Goal: Task Accomplishment & Management: Complete application form

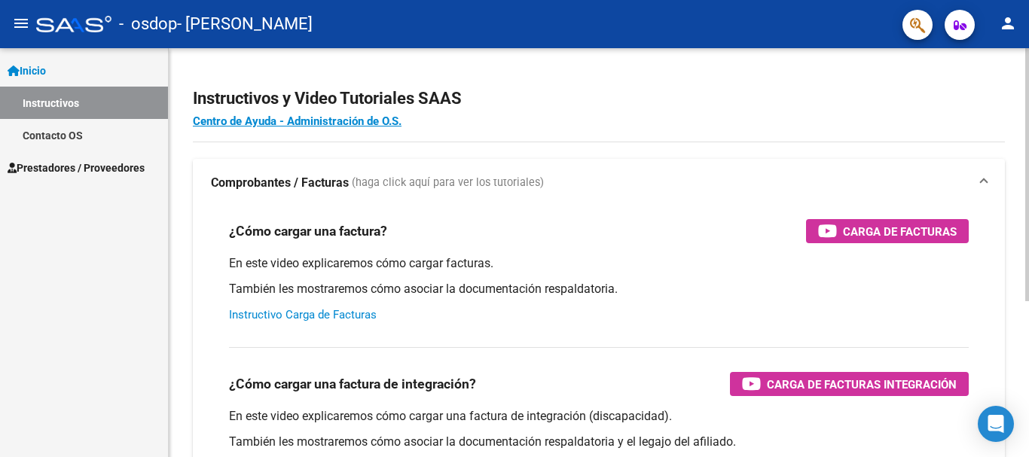
click at [321, 310] on link "Instructivo Carga de Facturas" at bounding box center [303, 315] width 148 height 14
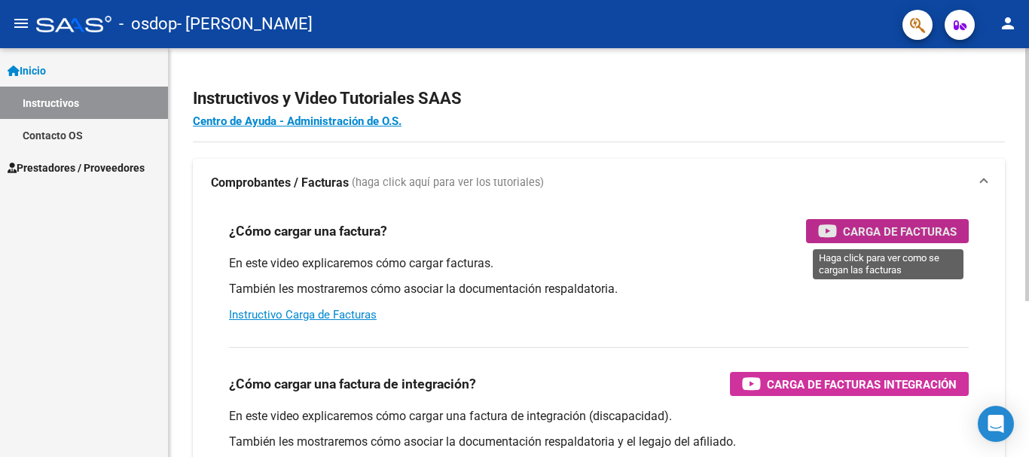
click at [897, 229] on span "Carga de Facturas" at bounding box center [900, 231] width 114 height 19
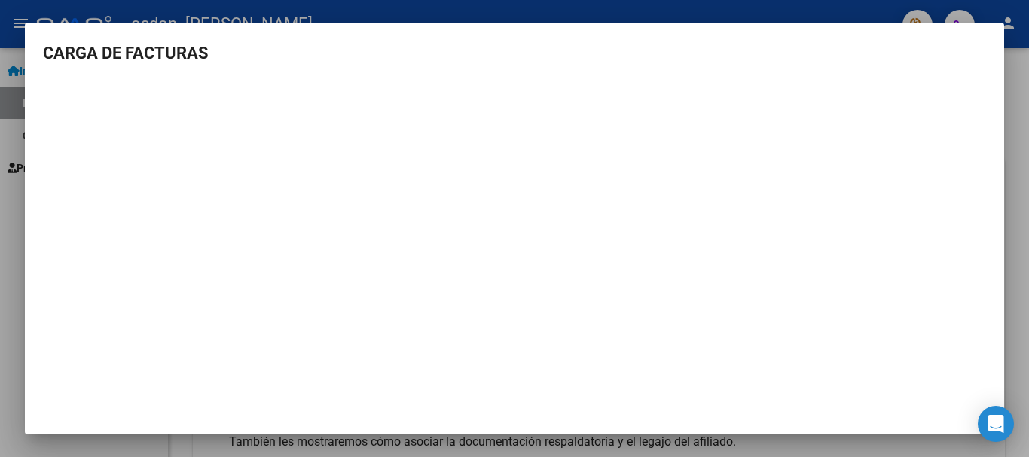
scroll to position [2, 0]
click at [13, 222] on div at bounding box center [514, 228] width 1029 height 457
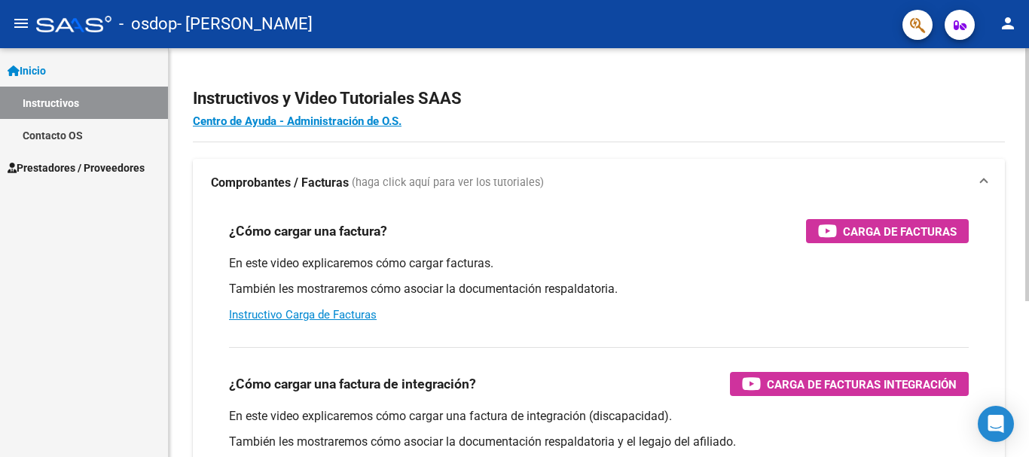
scroll to position [93, 0]
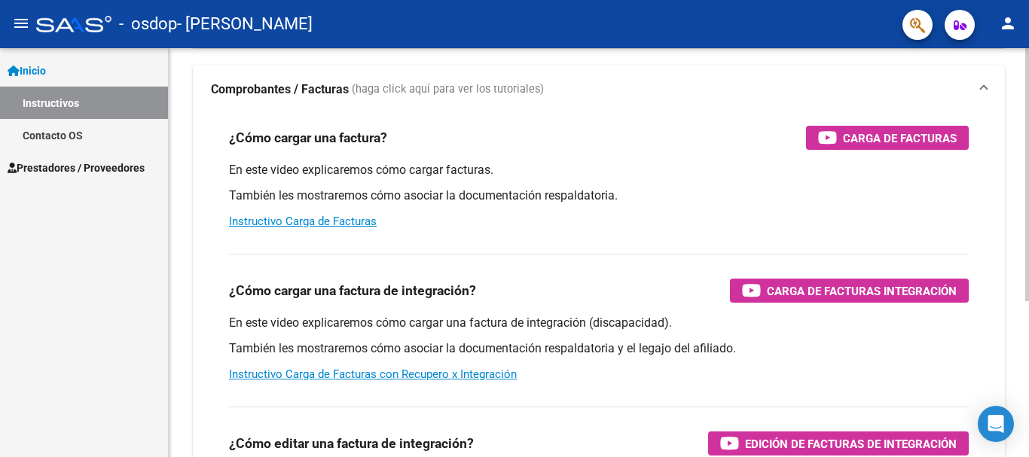
click at [1017, 191] on div at bounding box center [1027, 232] width 4 height 253
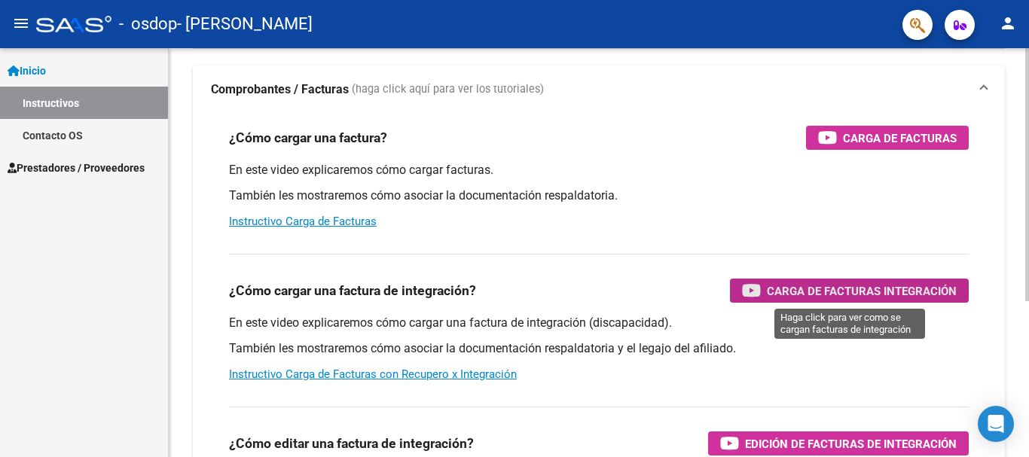
click at [782, 288] on span "Carga de Facturas Integración" at bounding box center [862, 291] width 190 height 19
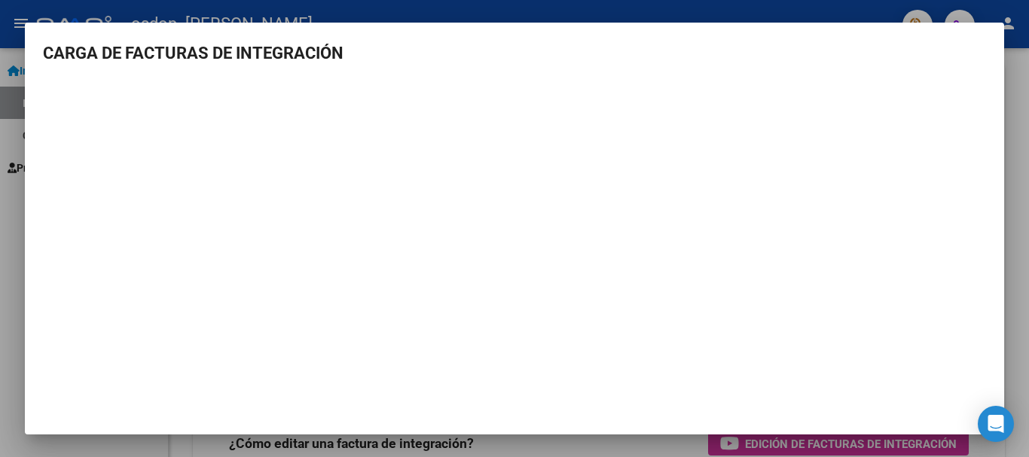
click at [14, 230] on div at bounding box center [514, 228] width 1029 height 457
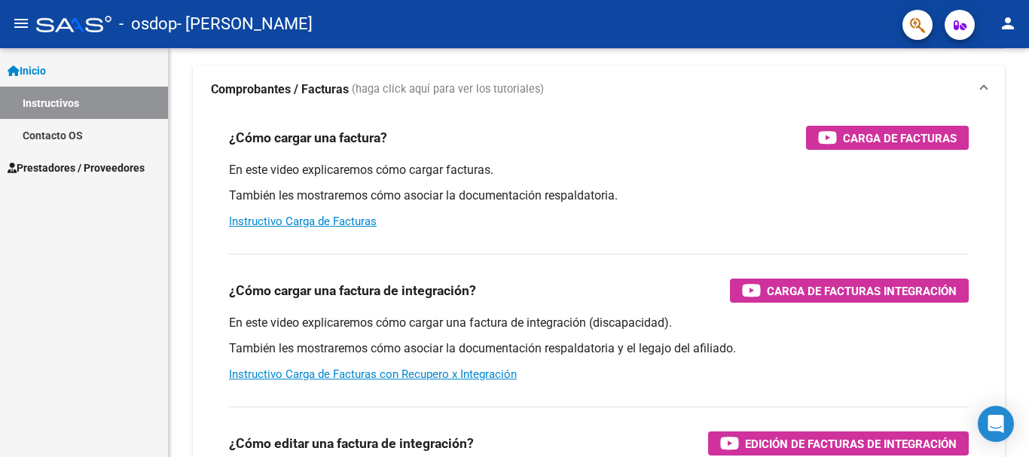
click at [90, 80] on link "Inicio" at bounding box center [84, 70] width 168 height 32
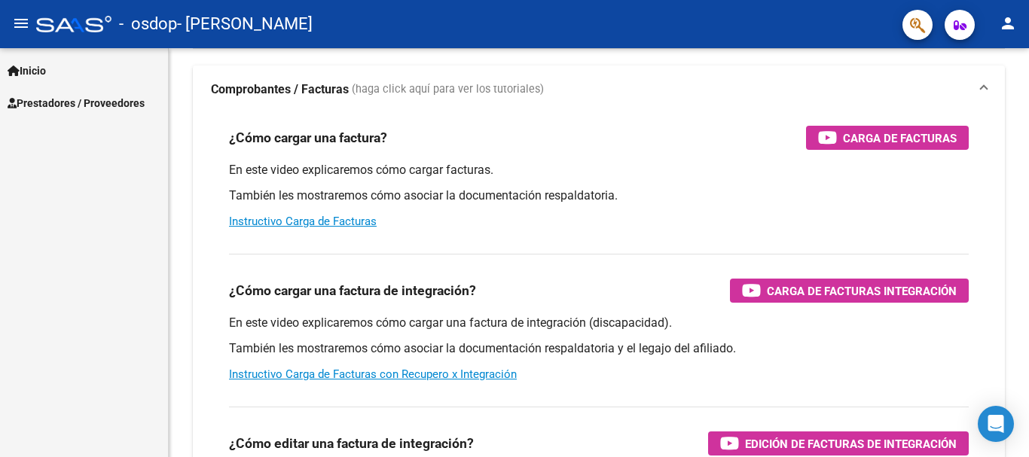
click at [79, 107] on span "Prestadores / Proveedores" at bounding box center [76, 103] width 137 height 17
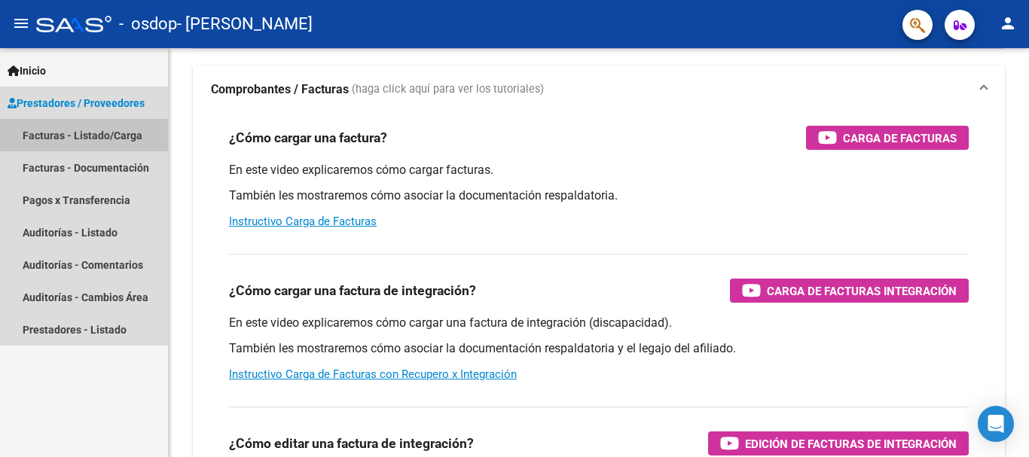
click at [78, 135] on link "Facturas - Listado/Carga" at bounding box center [84, 135] width 168 height 32
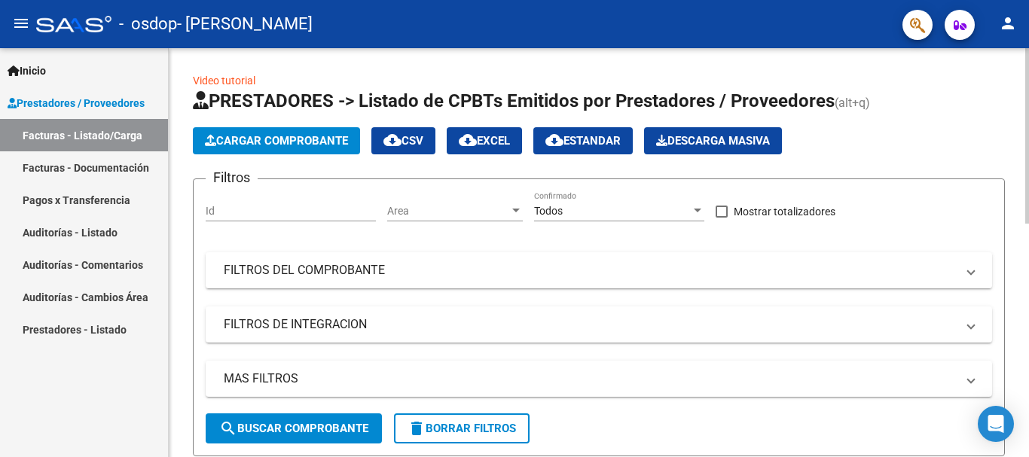
click at [1017, 107] on div at bounding box center [1027, 135] width 4 height 175
click at [273, 136] on span "Cargar Comprobante" at bounding box center [276, 141] width 143 height 14
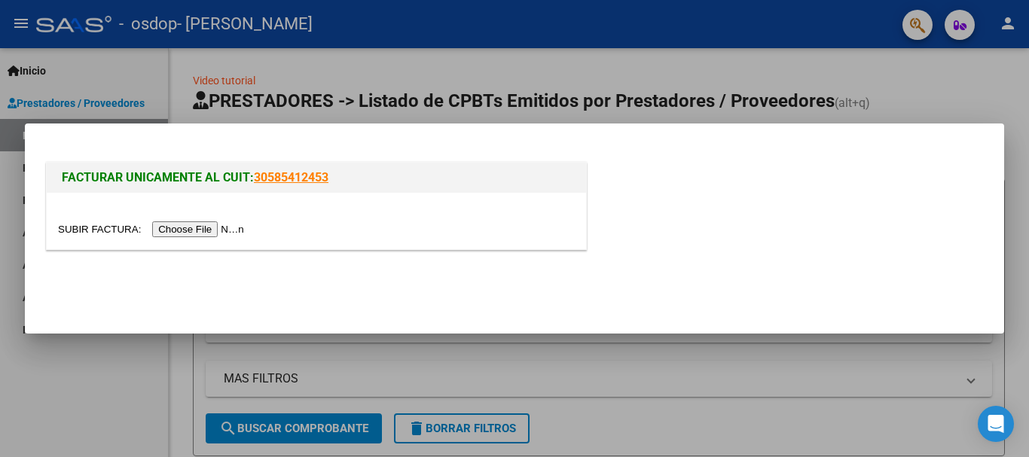
click at [194, 232] on input "file" at bounding box center [153, 229] width 191 height 16
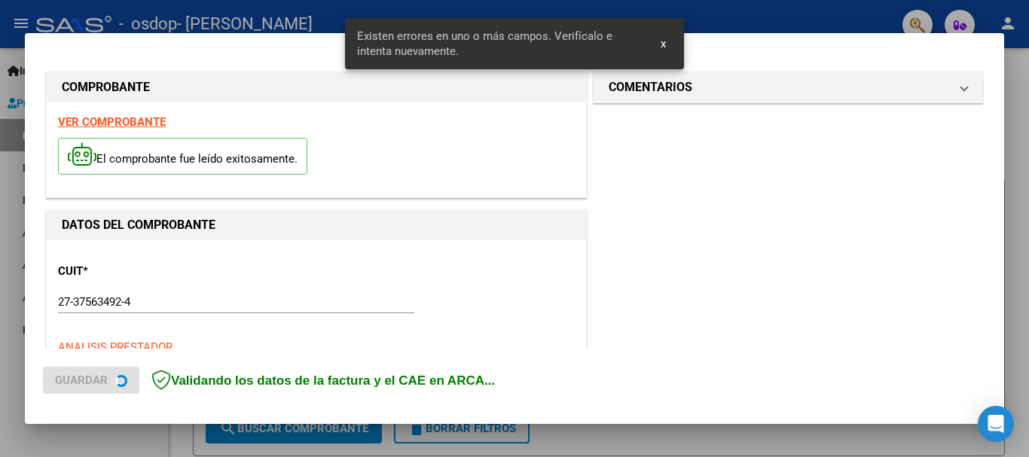
scroll to position [348, 0]
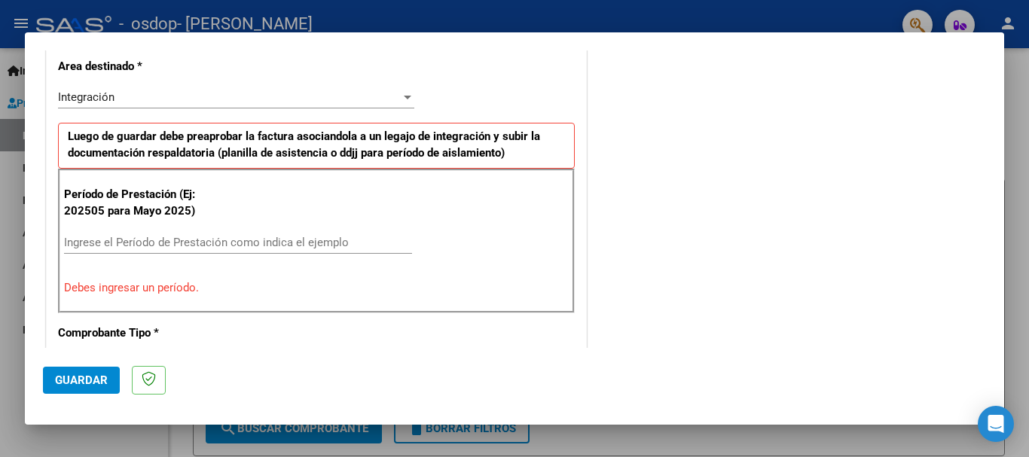
click at [87, 242] on input "Ingrese el Período de Prestación como indica el ejemplo" at bounding box center [238, 243] width 348 height 14
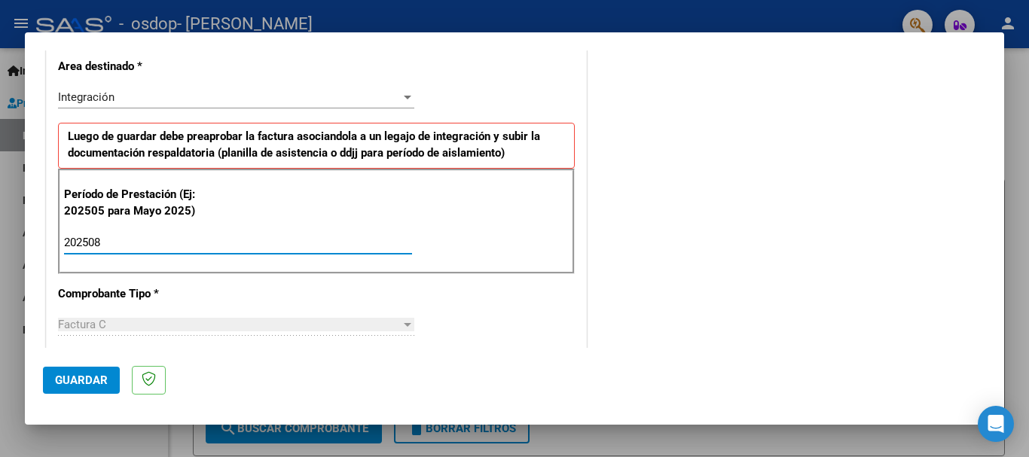
type input "202508"
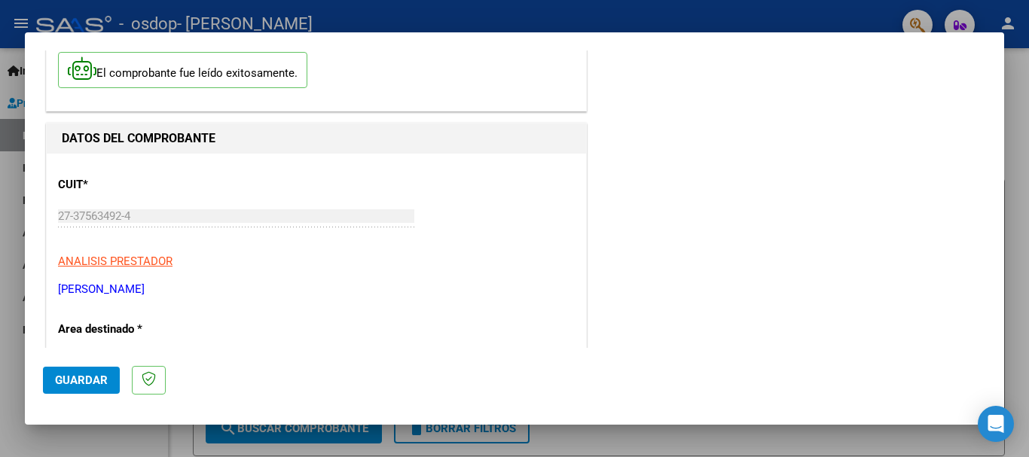
scroll to position [0, 0]
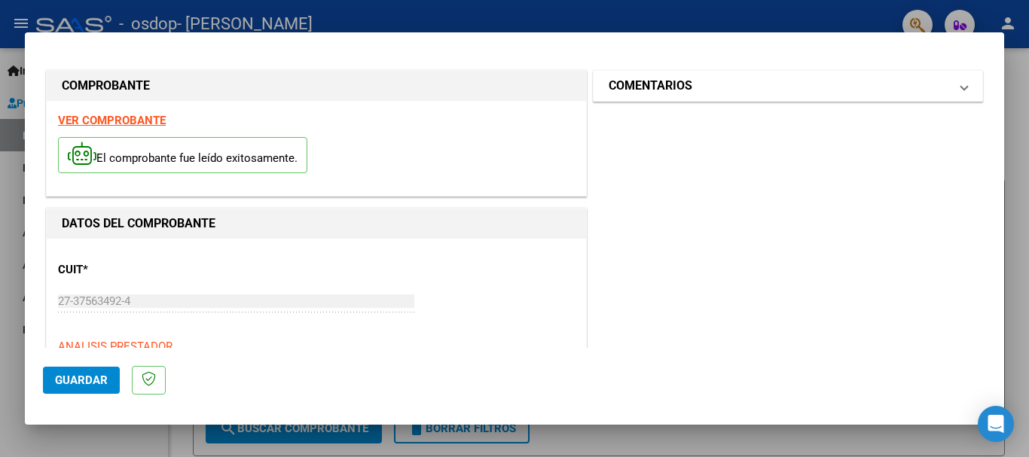
click at [961, 91] on span at bounding box center [964, 86] width 6 height 18
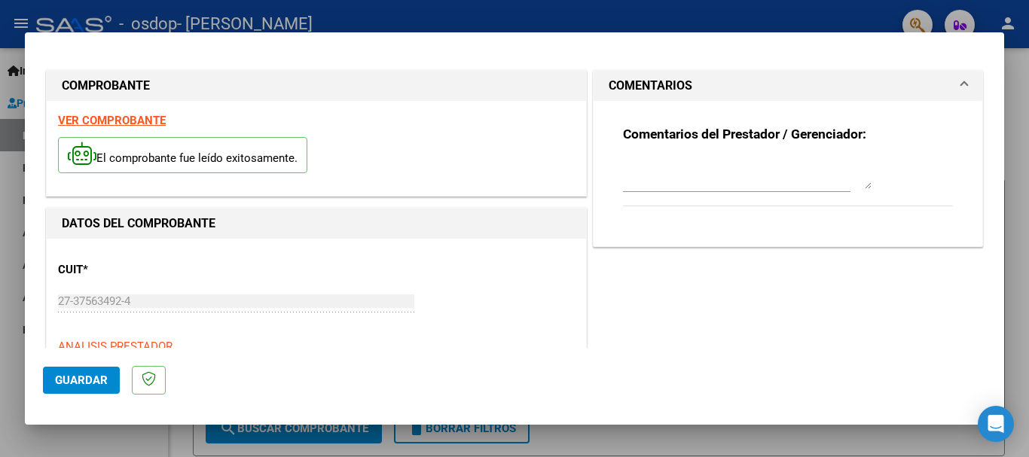
click at [961, 91] on span at bounding box center [964, 86] width 6 height 18
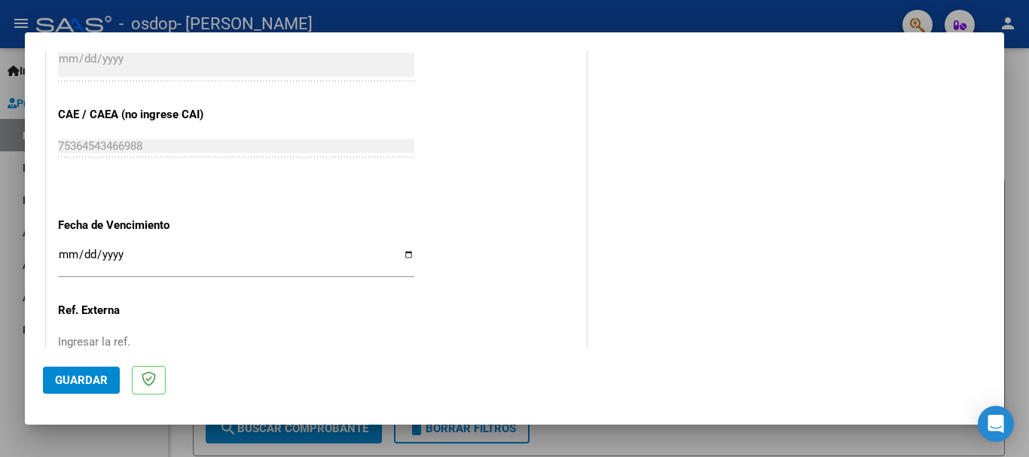
scroll to position [1028, 0]
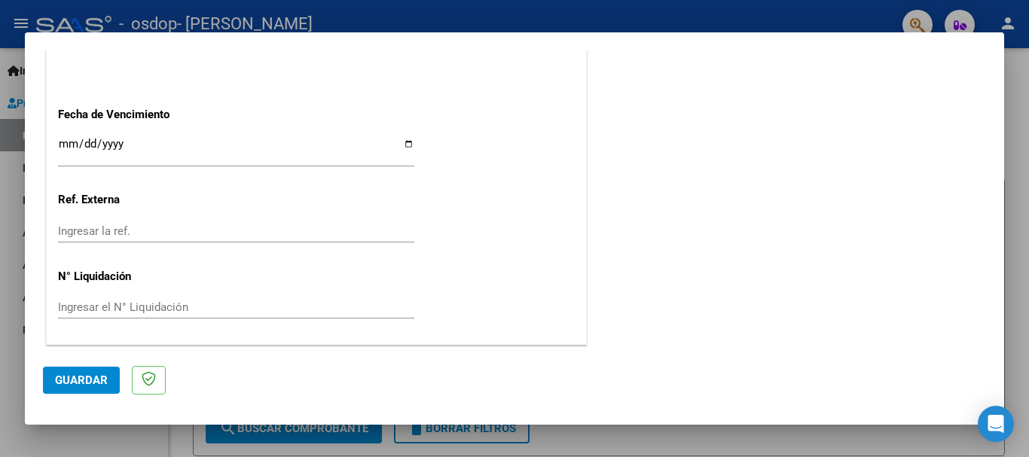
click at [83, 374] on span "Guardar" at bounding box center [81, 381] width 53 height 14
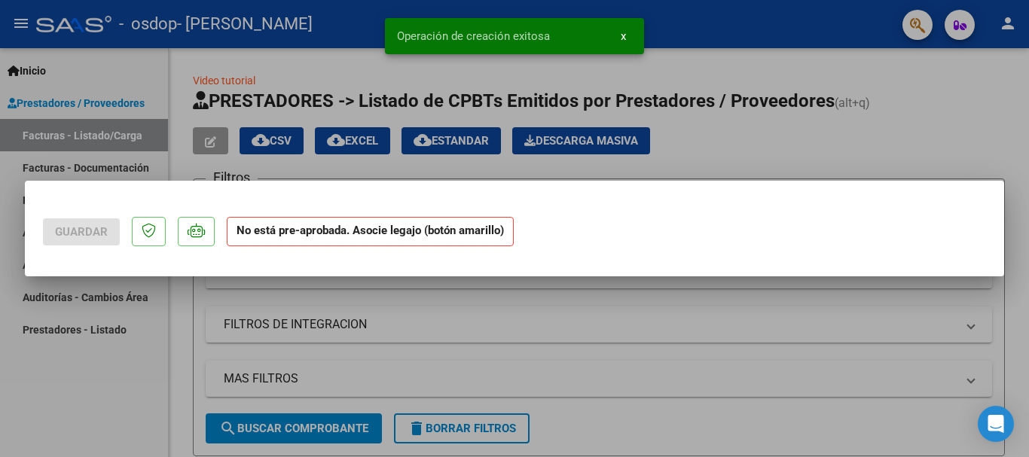
scroll to position [0, 0]
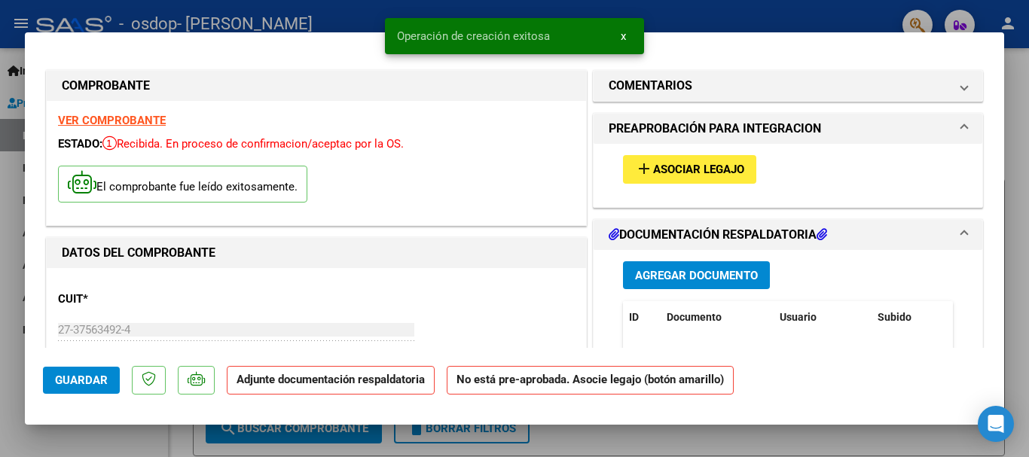
click at [682, 181] on button "add Asociar Legajo" at bounding box center [689, 169] width 133 height 28
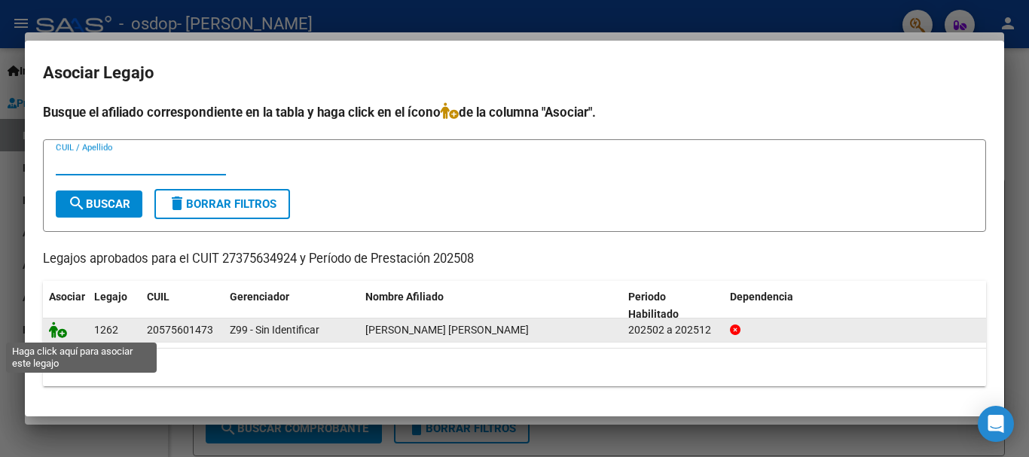
click at [56, 325] on icon at bounding box center [58, 330] width 18 height 17
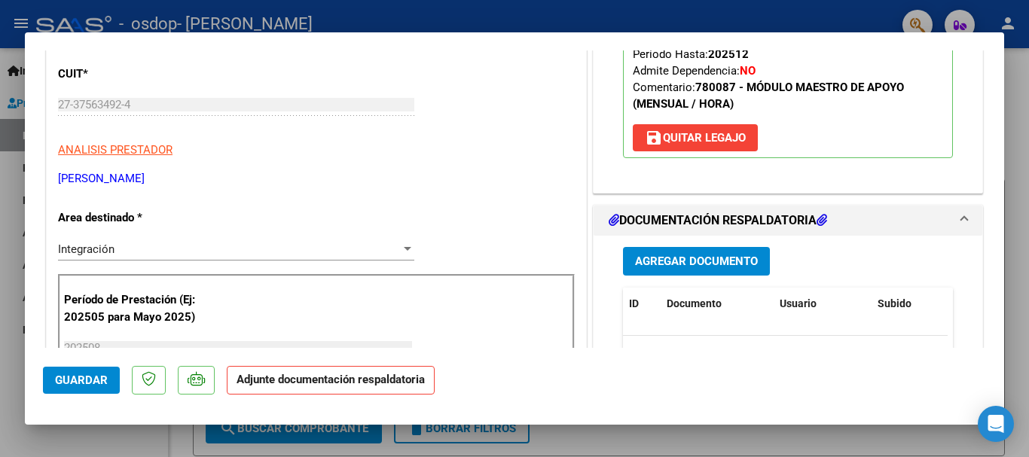
scroll to position [229, 0]
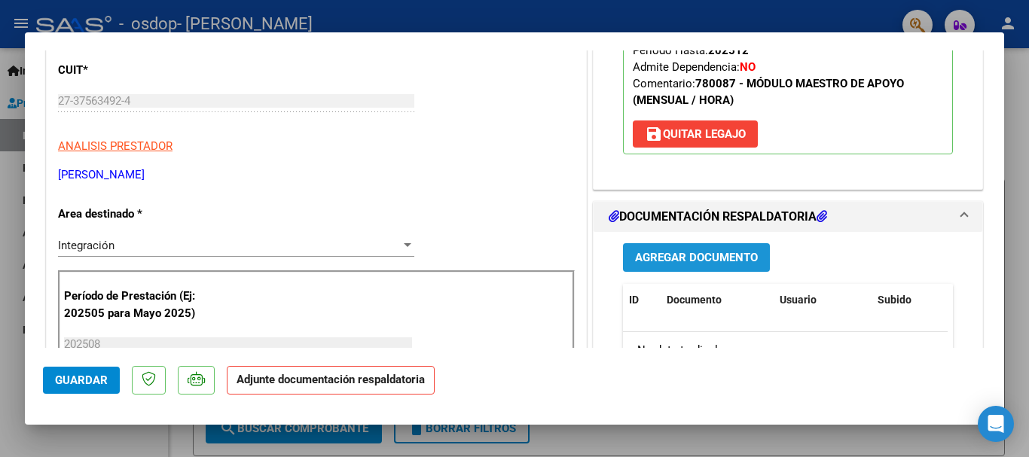
click at [723, 253] on span "Agregar Documento" at bounding box center [696, 259] width 123 height 14
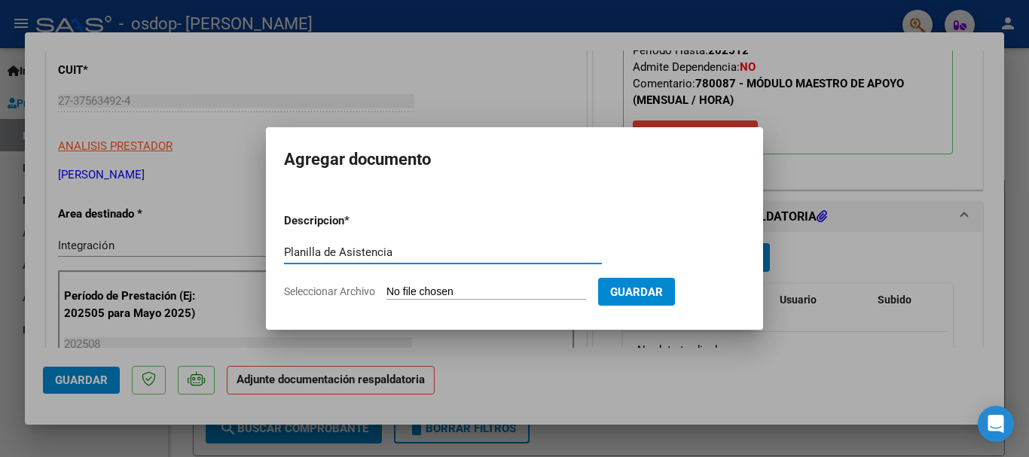
type input "Planilla de Asistencia"
click at [441, 294] on input "Seleccionar Archivo" at bounding box center [486, 292] width 200 height 14
type input "C:\fakepath\CamScanner [DATE] 19.54.pdf"
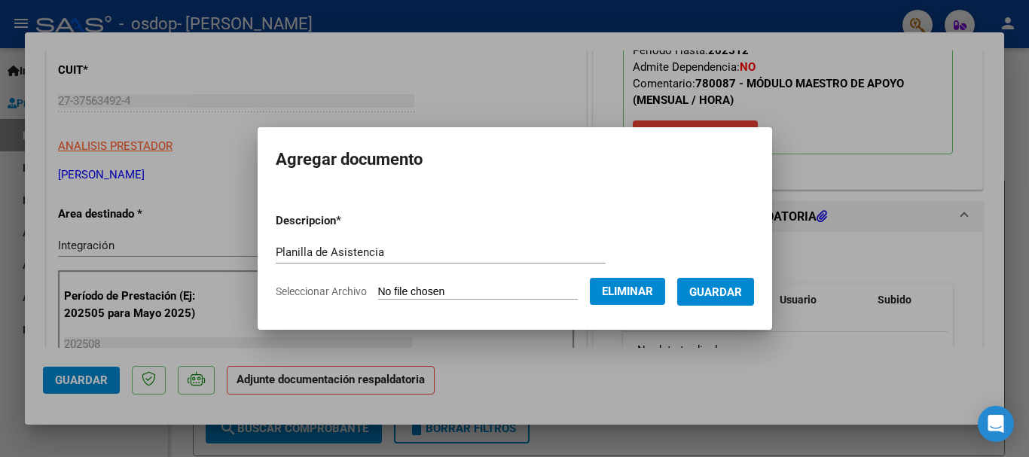
click at [727, 294] on span "Guardar" at bounding box center [715, 292] width 53 height 14
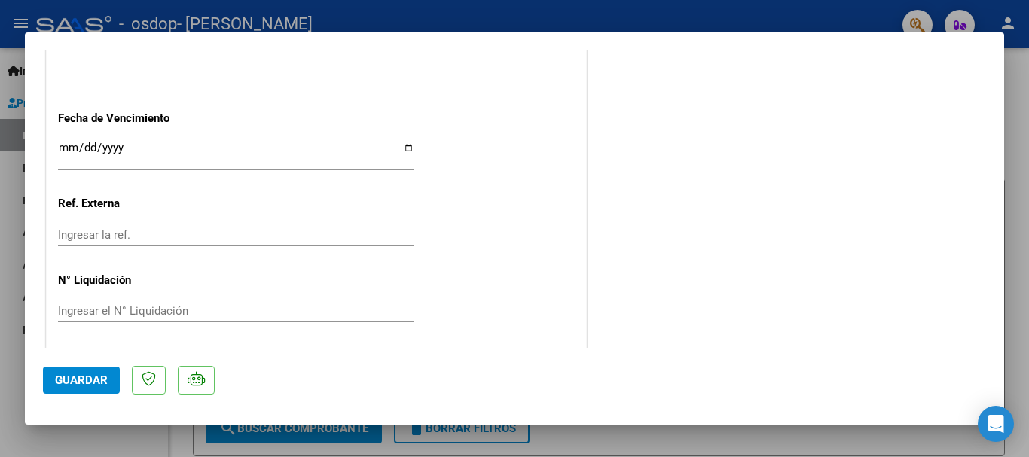
scroll to position [1051, 0]
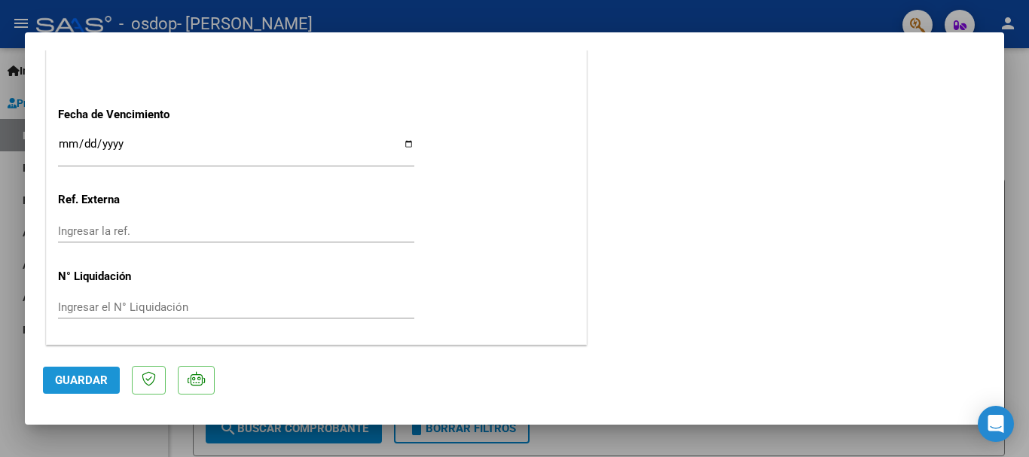
click at [80, 381] on span "Guardar" at bounding box center [81, 381] width 53 height 14
click at [11, 279] on div at bounding box center [514, 228] width 1029 height 457
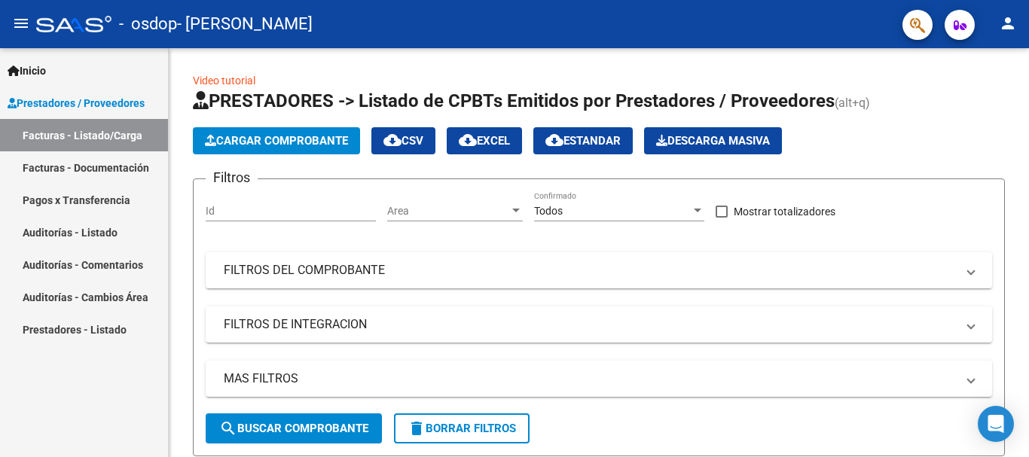
click at [96, 175] on link "Facturas - Documentación" at bounding box center [84, 167] width 168 height 32
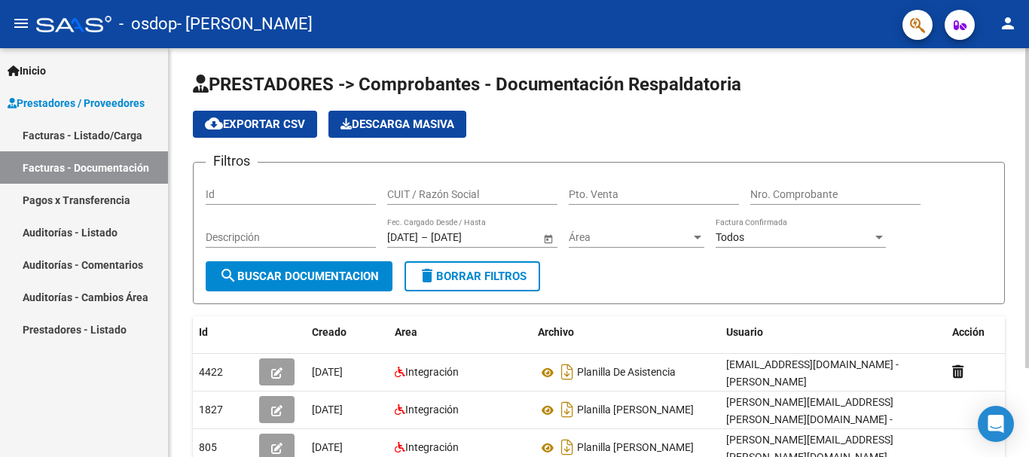
drag, startPoint x: 1013, startPoint y: 176, endPoint x: 1023, endPoint y: 180, distance: 10.5
click at [1017, 180] on div "PRESTADORES -> Comprobantes - Documentación Respaldatoria cloud_download Export…" at bounding box center [599, 303] width 860 height 510
click at [977, 128] on div "cloud_download Exportar CSV Descarga Masiva" at bounding box center [599, 124] width 812 height 27
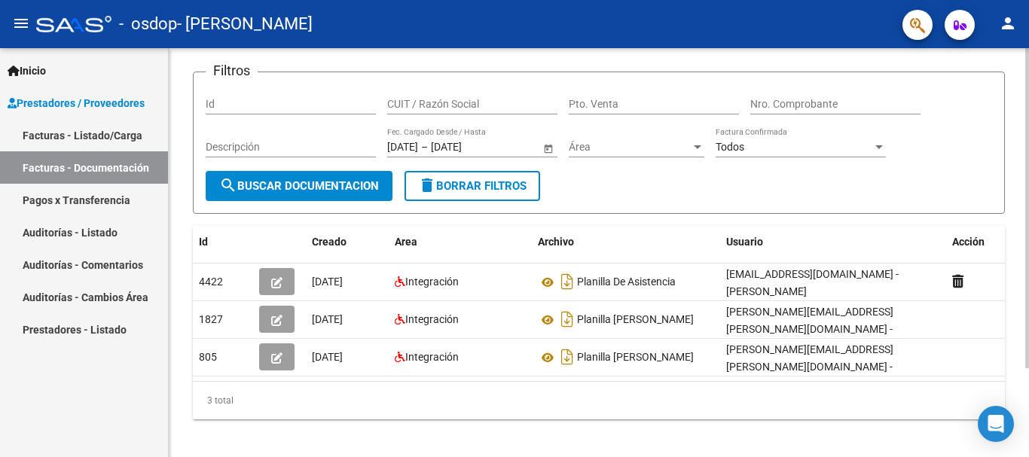
scroll to position [113, 0]
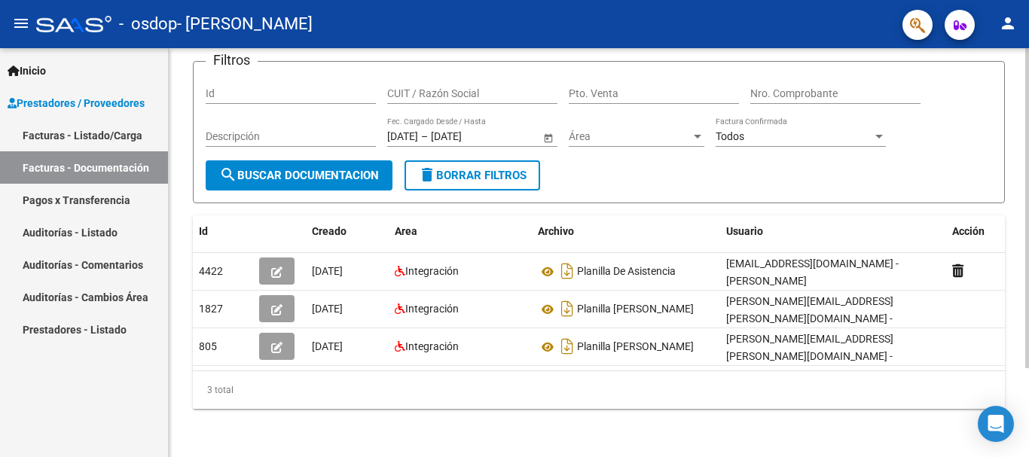
click at [1017, 333] on div at bounding box center [1027, 297] width 4 height 320
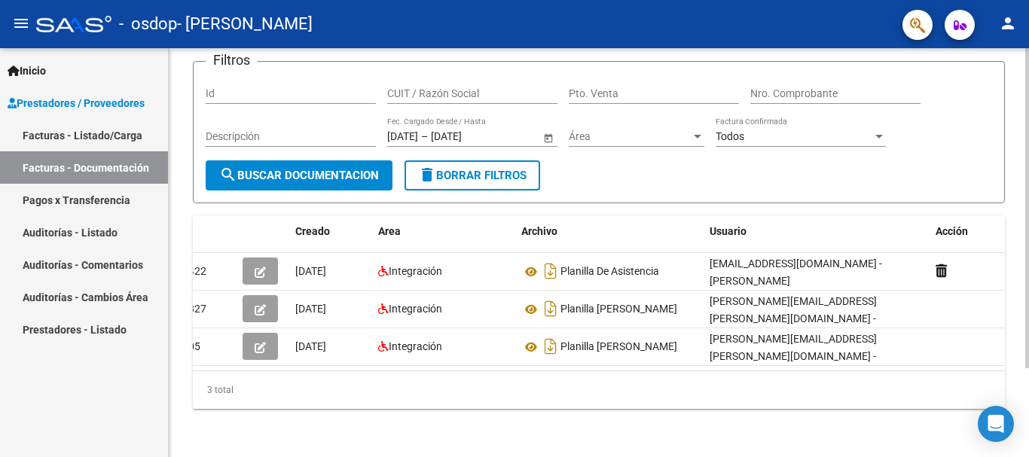
scroll to position [0, 0]
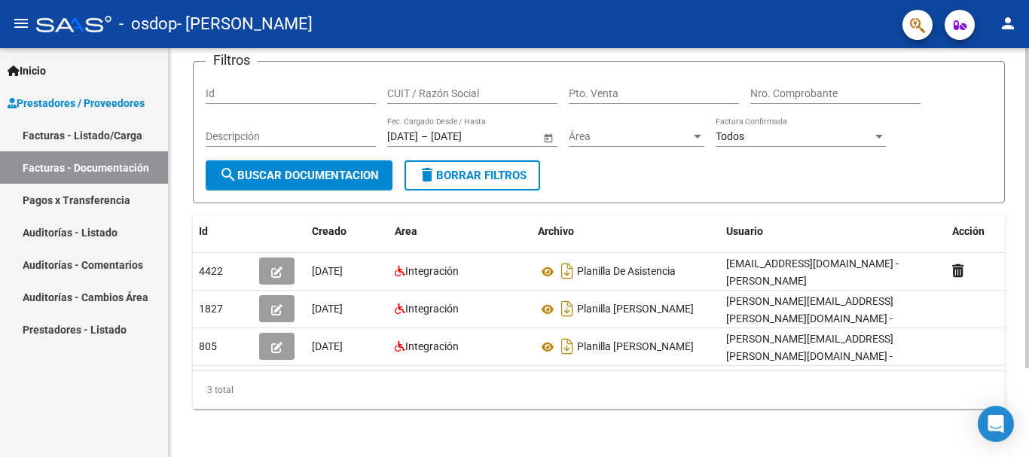
click at [1017, 243] on div at bounding box center [1027, 297] width 4 height 320
click at [102, 206] on link "Pagos x Transferencia" at bounding box center [84, 200] width 168 height 32
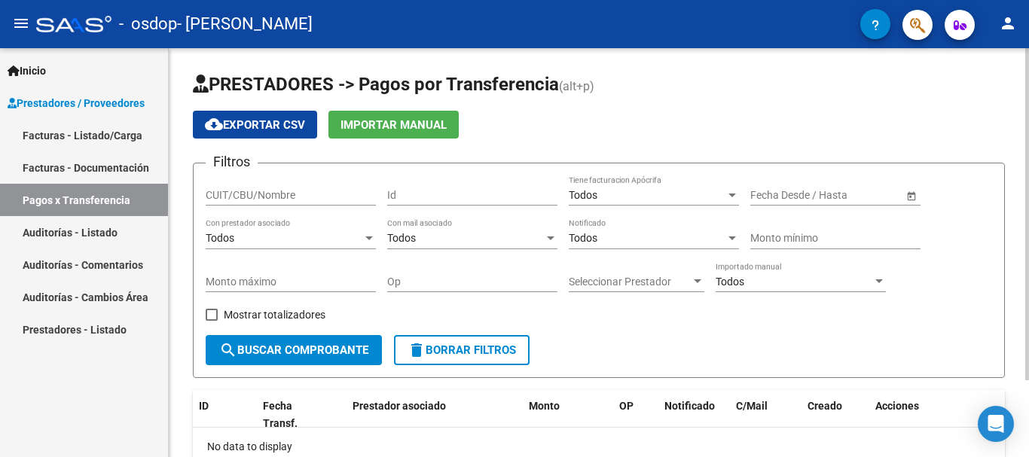
drag, startPoint x: 1023, startPoint y: 116, endPoint x: 1028, endPoint y: 229, distance: 113.1
click at [1017, 229] on div "PRESTADORES -> Pagos por Transferencia (alt+p) cloud_download Exportar CSV Impo…" at bounding box center [601, 300] width 864 height 504
click at [968, 90] on h1 "PRESTADORES -> Pagos por Transferencia (alt+p)" at bounding box center [599, 85] width 812 height 26
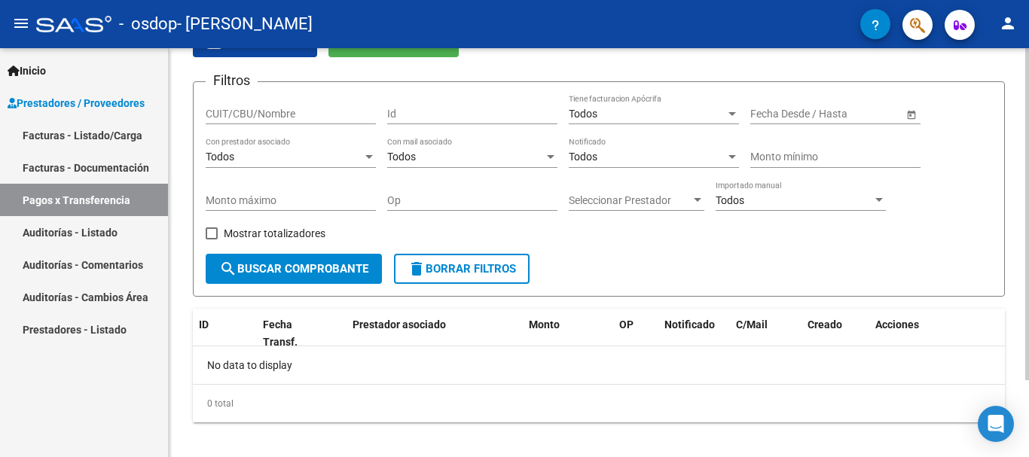
scroll to position [95, 0]
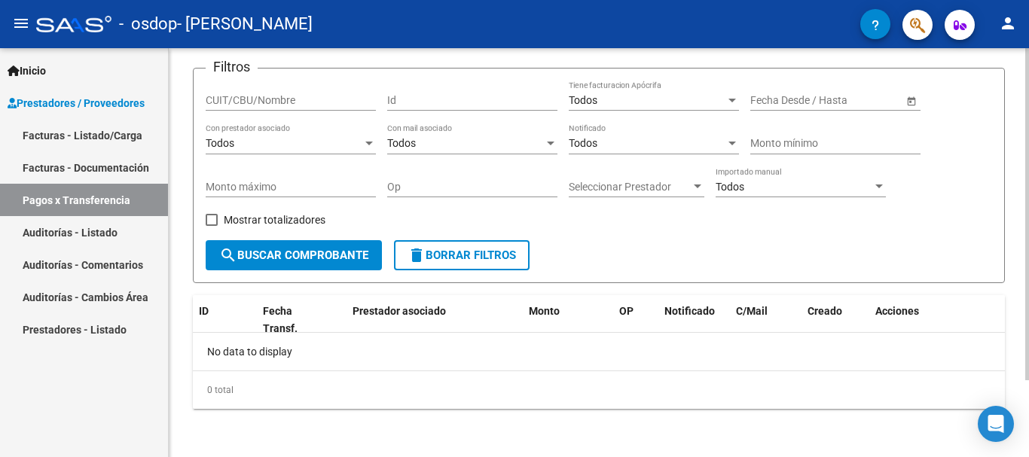
click at [1017, 236] on div at bounding box center [1027, 291] width 4 height 332
click at [123, 142] on link "Facturas - Listado/Carga" at bounding box center [84, 135] width 168 height 32
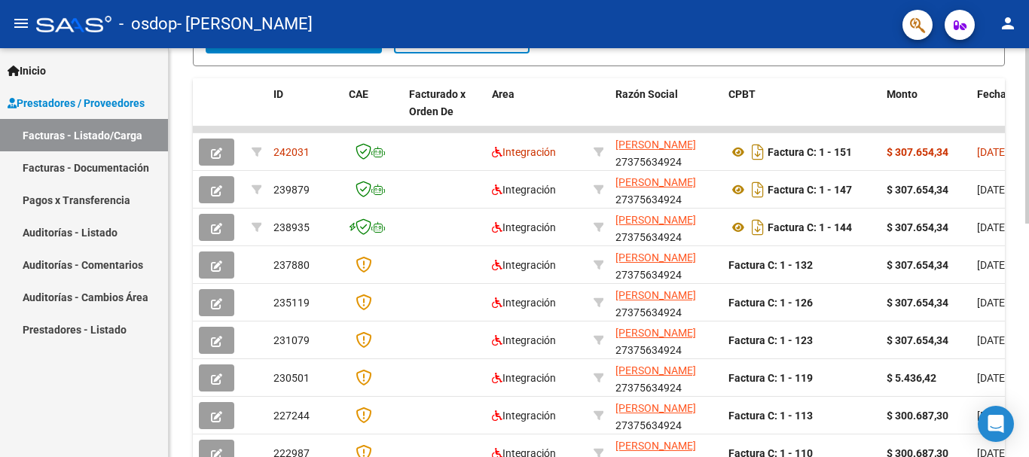
scroll to position [394, 0]
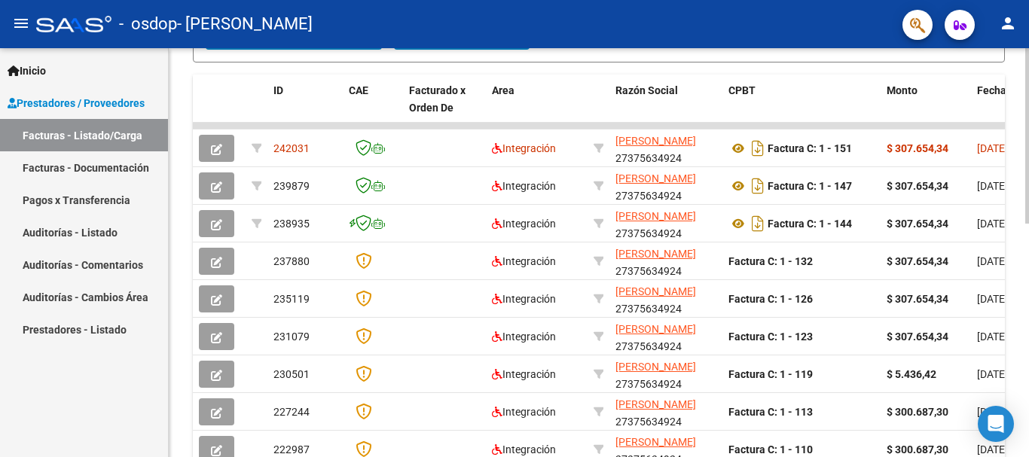
click at [1017, 341] on div at bounding box center [1027, 308] width 4 height 175
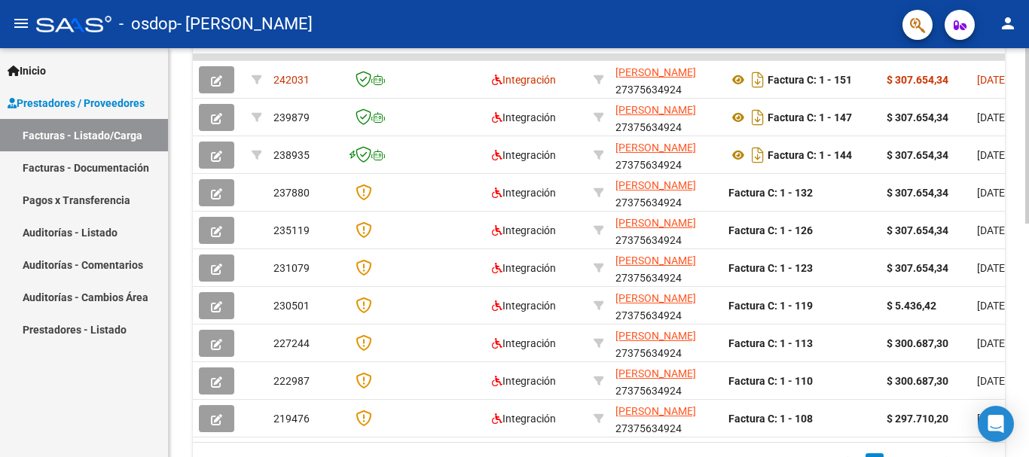
scroll to position [466, 0]
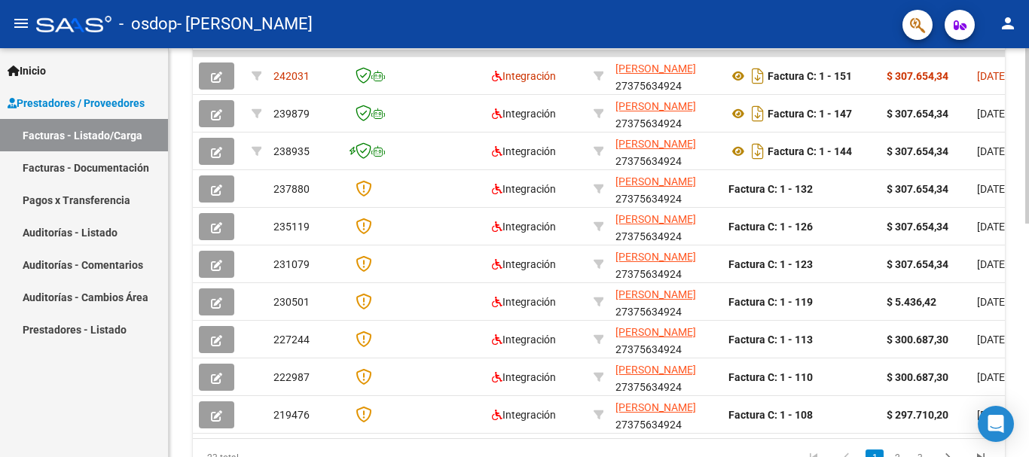
click at [1017, 325] on div at bounding box center [1027, 339] width 4 height 175
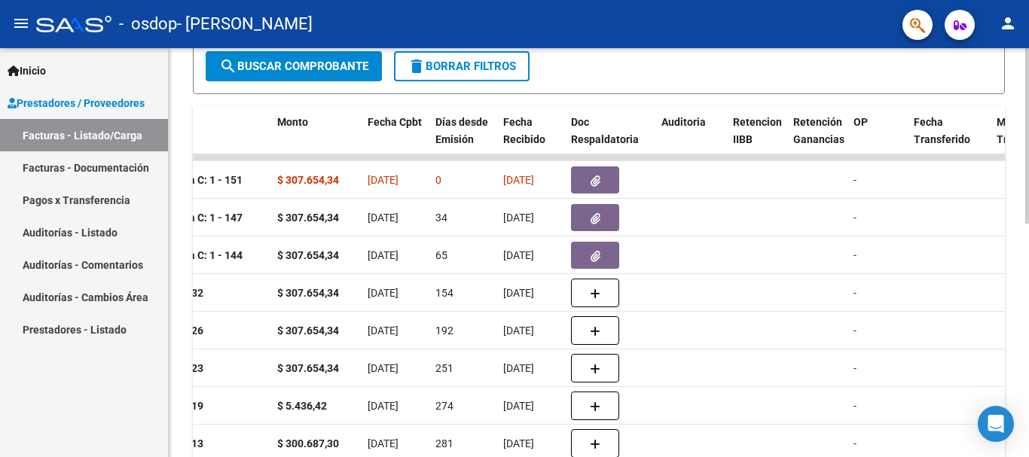
scroll to position [346, 0]
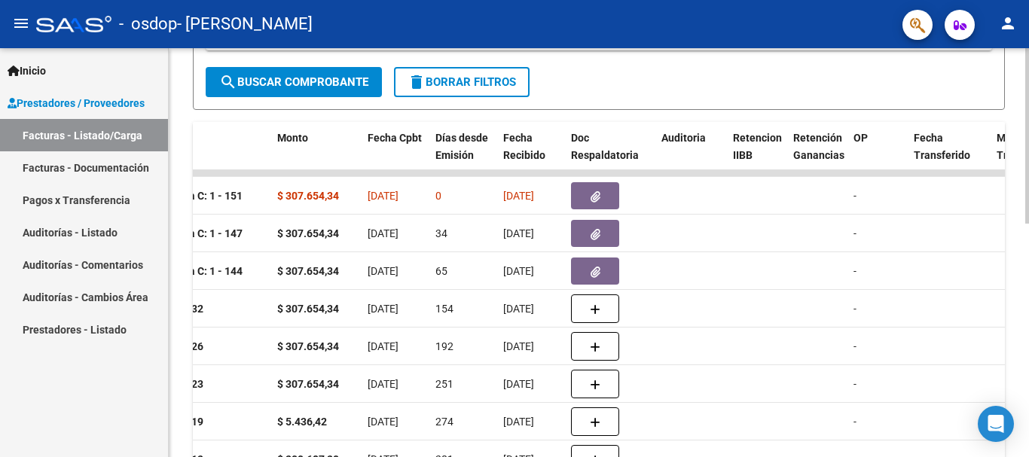
click at [1017, 226] on div at bounding box center [1027, 287] width 4 height 175
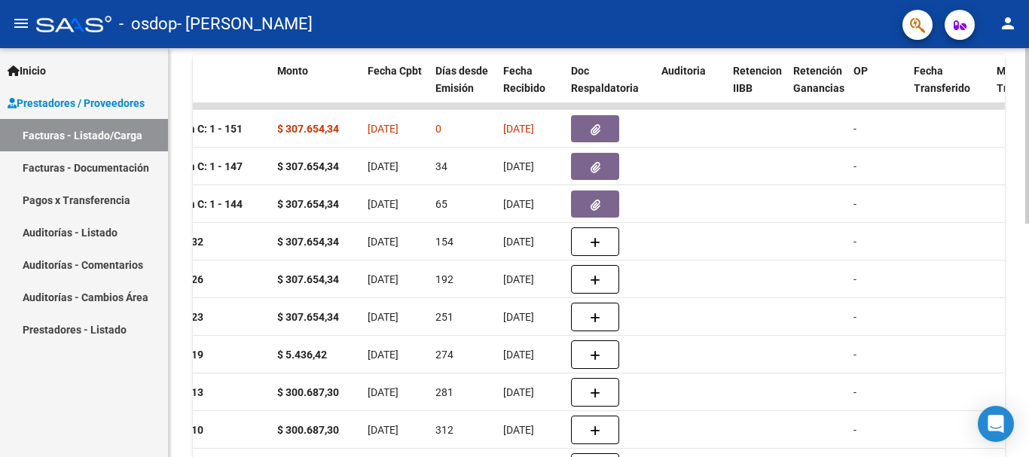
scroll to position [415, 0]
click at [1017, 255] on div "Video tutorial PRESTADORES -> Listado de CPBTs Emitidos por Prestadores / Prove…" at bounding box center [601, 104] width 864 height 943
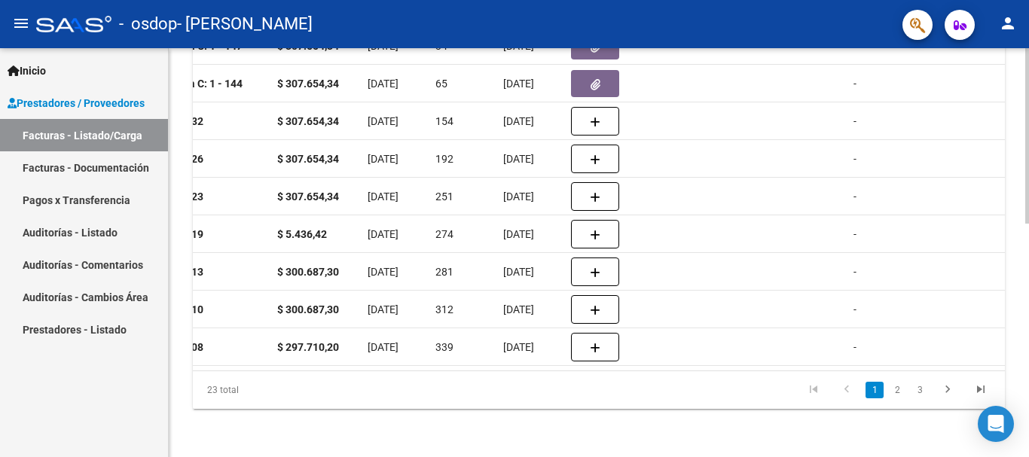
click at [1017, 401] on div at bounding box center [1027, 369] width 4 height 175
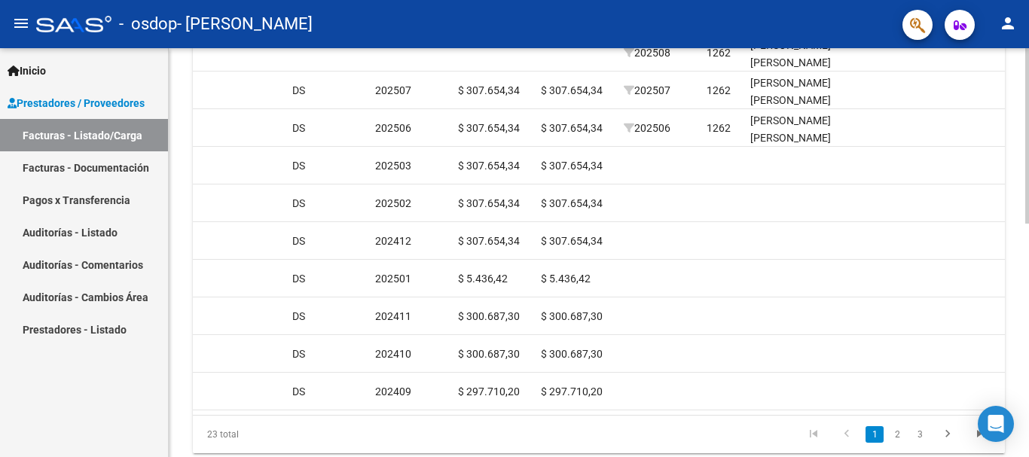
scroll to position [535, 0]
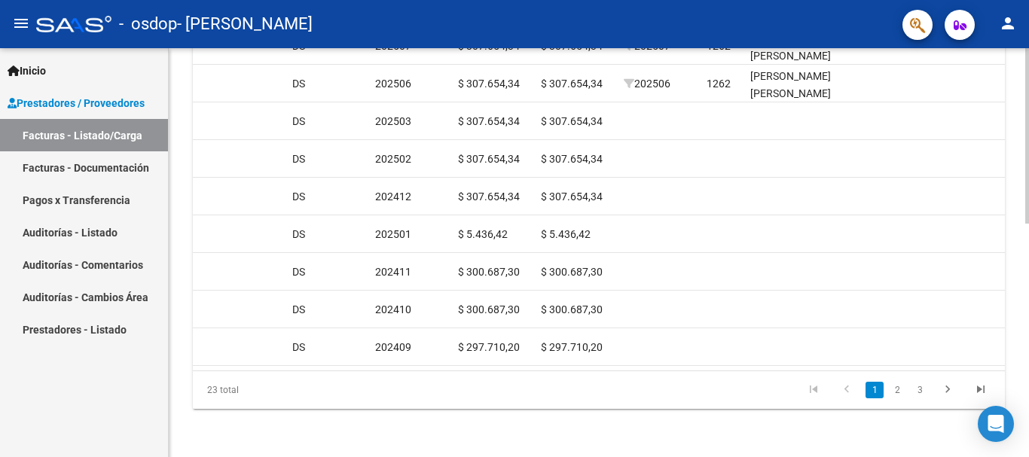
click at [1017, 310] on div at bounding box center [1027, 369] width 4 height 175
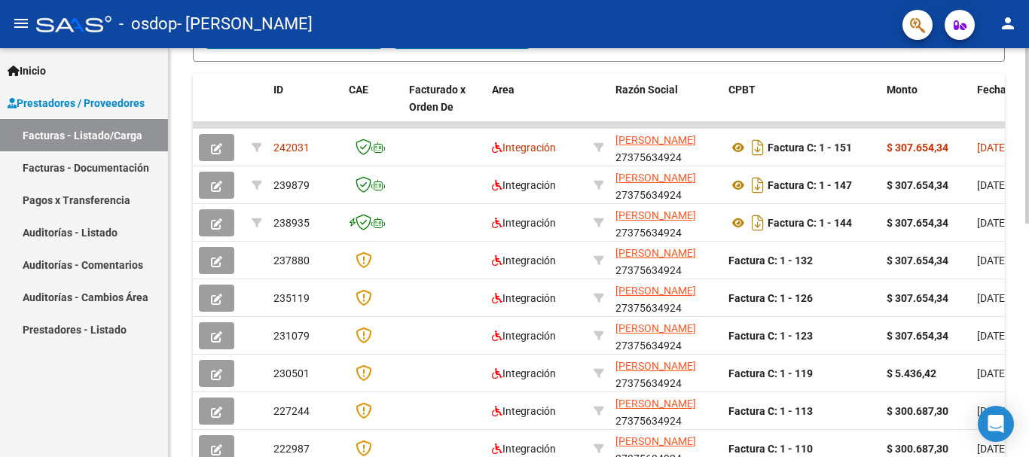
scroll to position [389, 0]
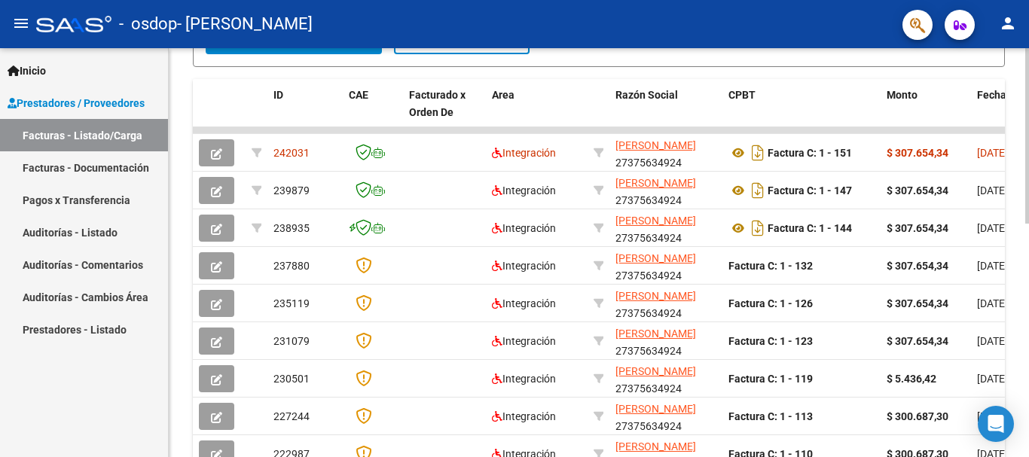
click at [1017, 227] on div at bounding box center [1027, 305] width 4 height 175
click at [1017, 255] on div "Video tutorial PRESTADORES -> Listado de CPBTs Emitidos por Prestadores / Prove…" at bounding box center [601, 130] width 864 height 943
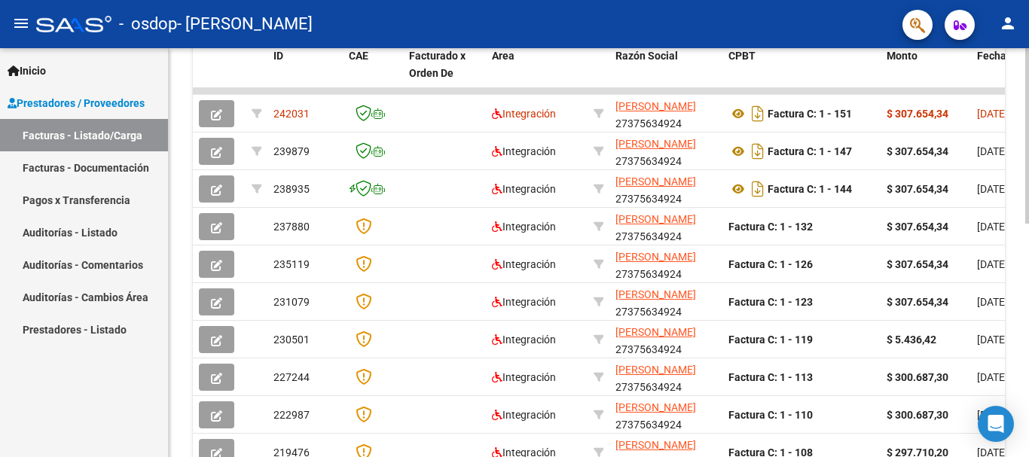
scroll to position [407, 0]
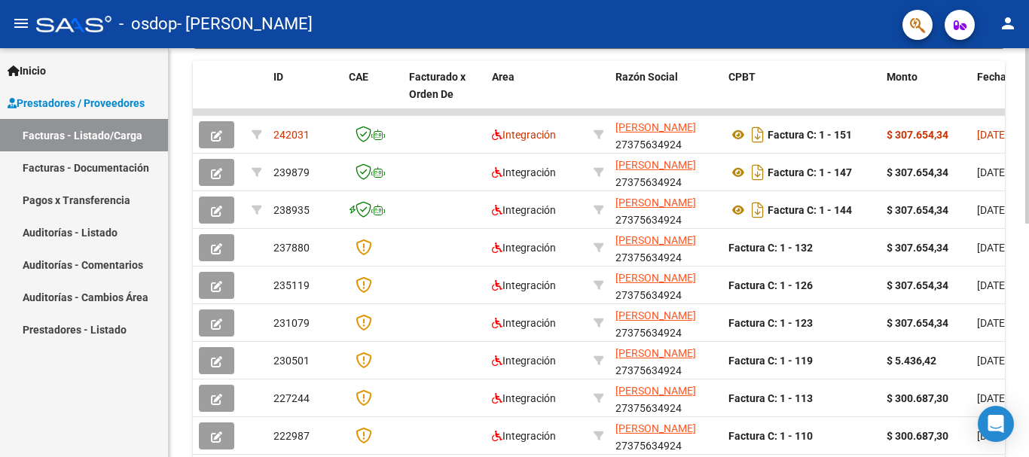
click at [1017, 250] on div at bounding box center [1027, 314] width 4 height 175
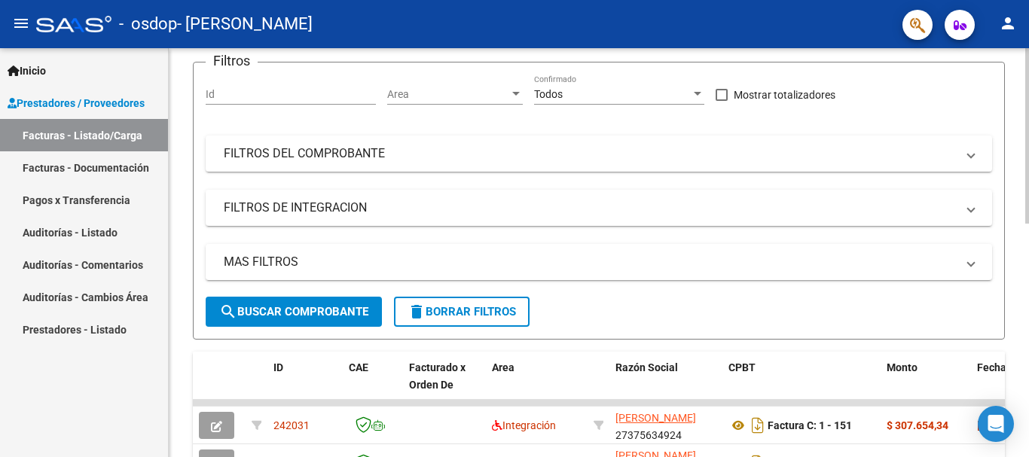
scroll to position [106, 0]
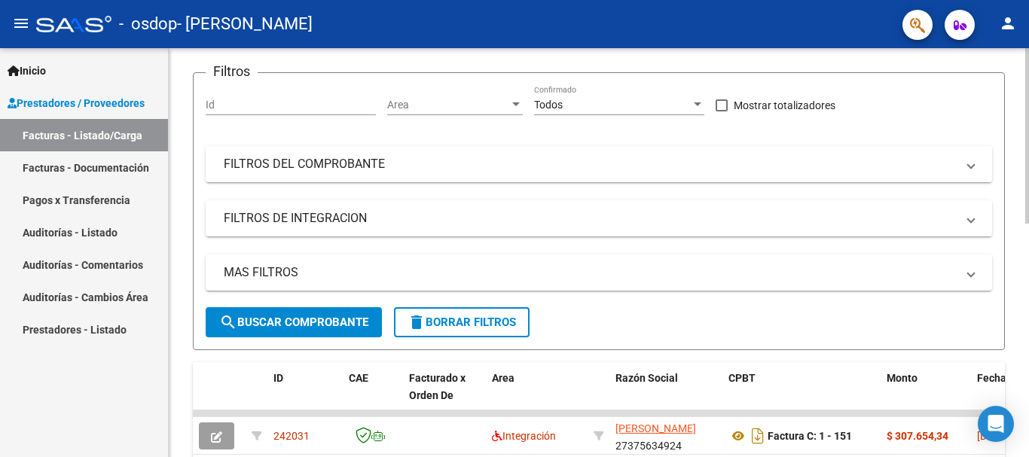
click at [1017, 122] on div at bounding box center [1027, 182] width 4 height 175
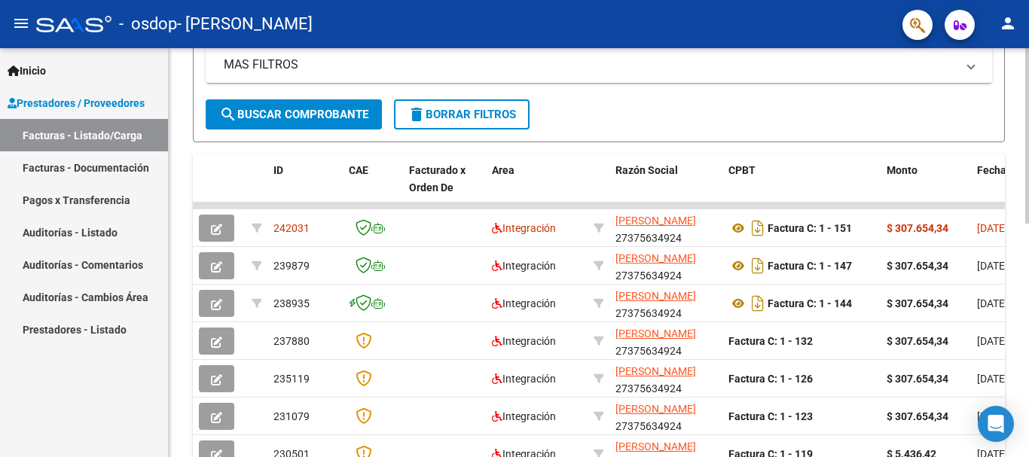
click at [1017, 259] on div at bounding box center [1027, 273] width 4 height 175
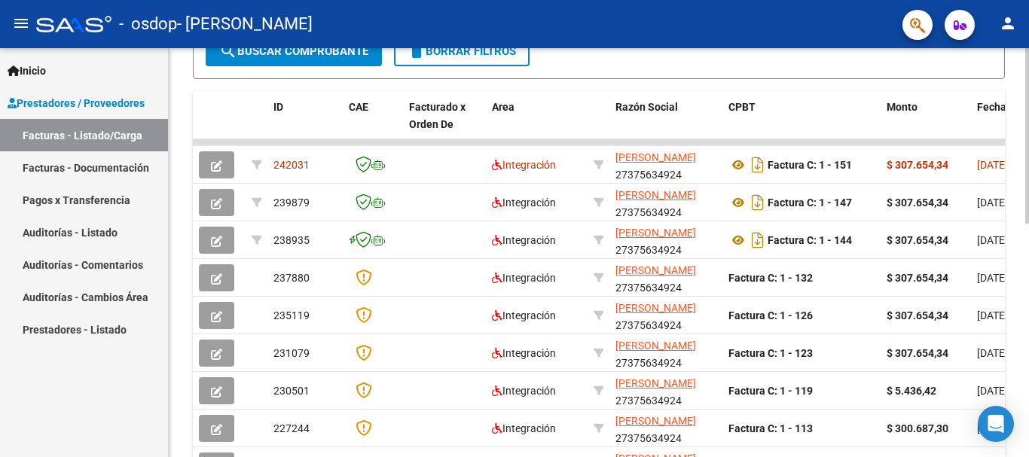
scroll to position [388, 0]
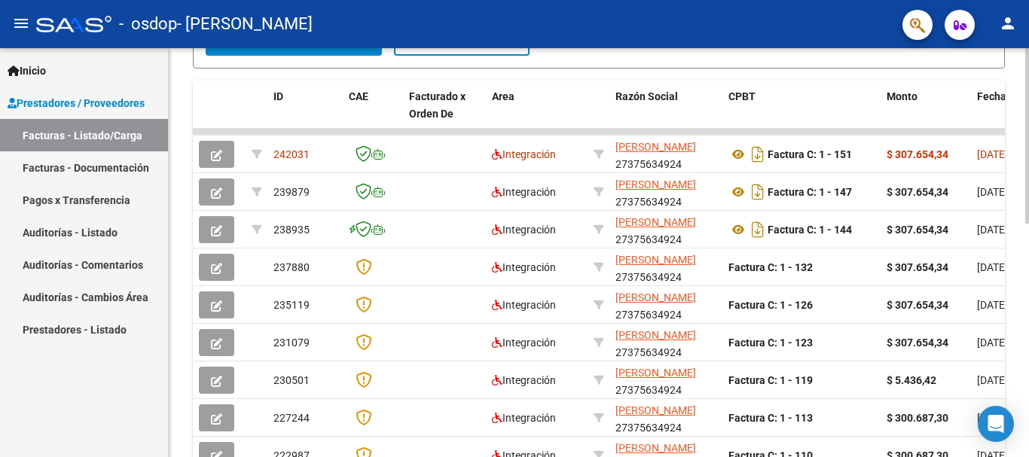
click at [1017, 273] on div at bounding box center [1027, 305] width 4 height 175
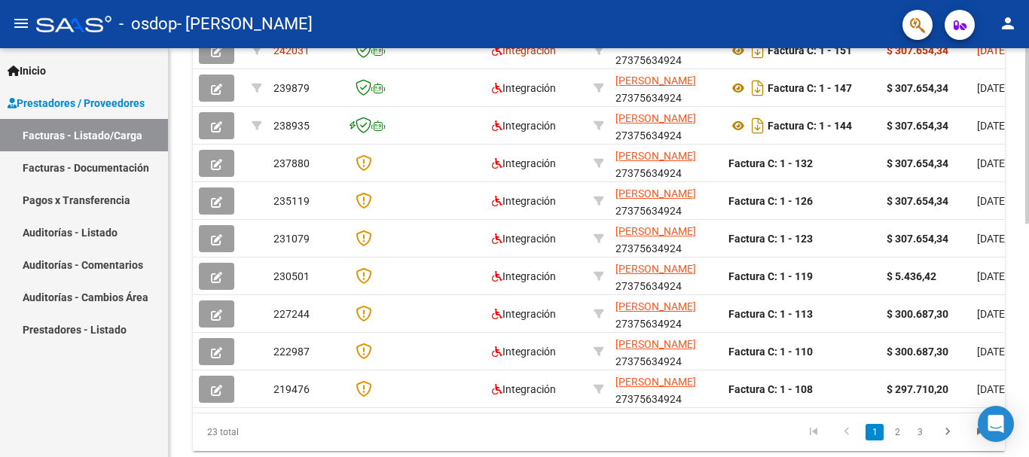
scroll to position [513, 0]
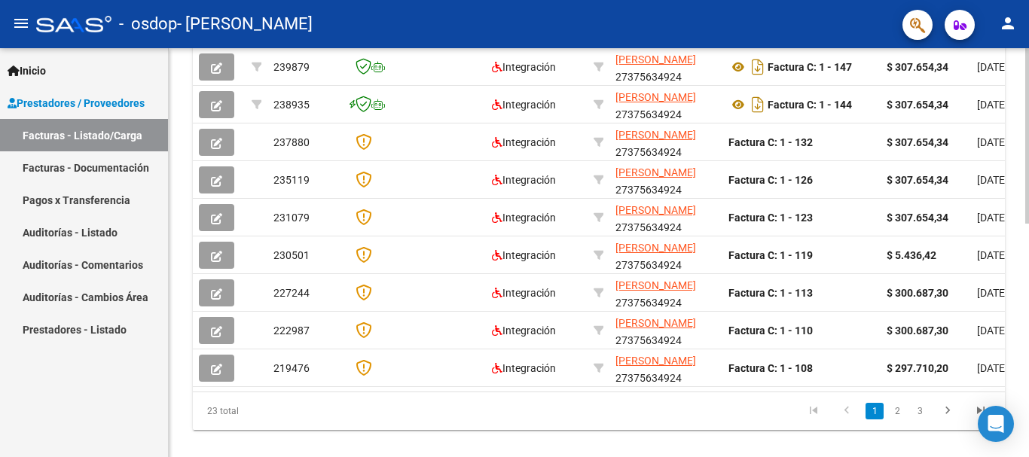
click at [1017, 339] on div at bounding box center [1027, 360] width 4 height 175
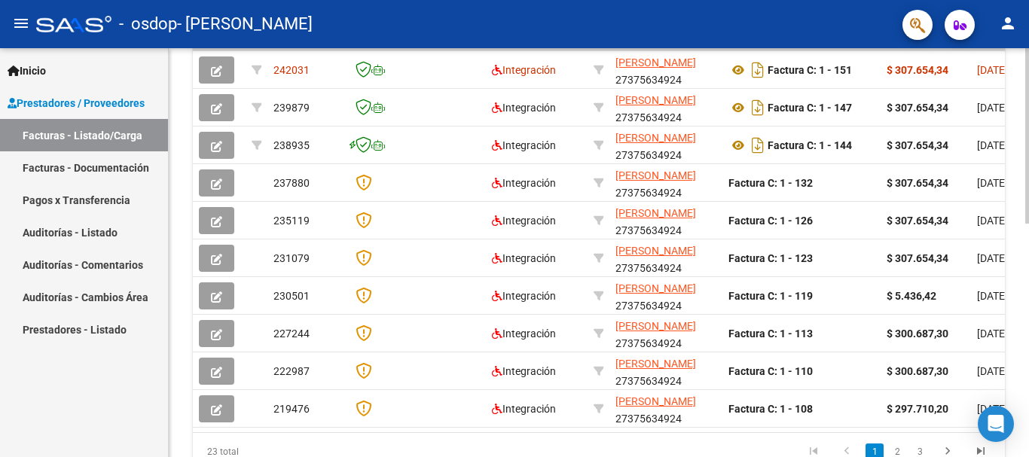
scroll to position [469, 0]
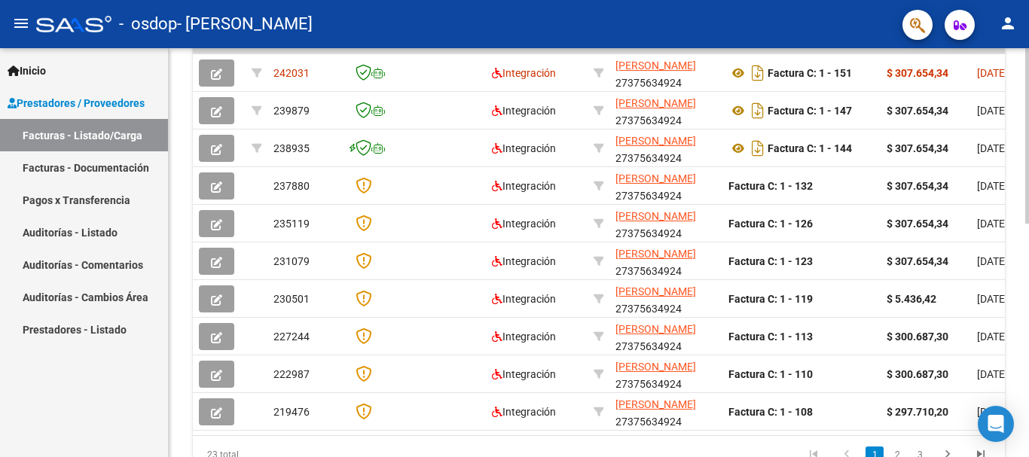
click at [1017, 320] on div at bounding box center [1027, 341] width 4 height 175
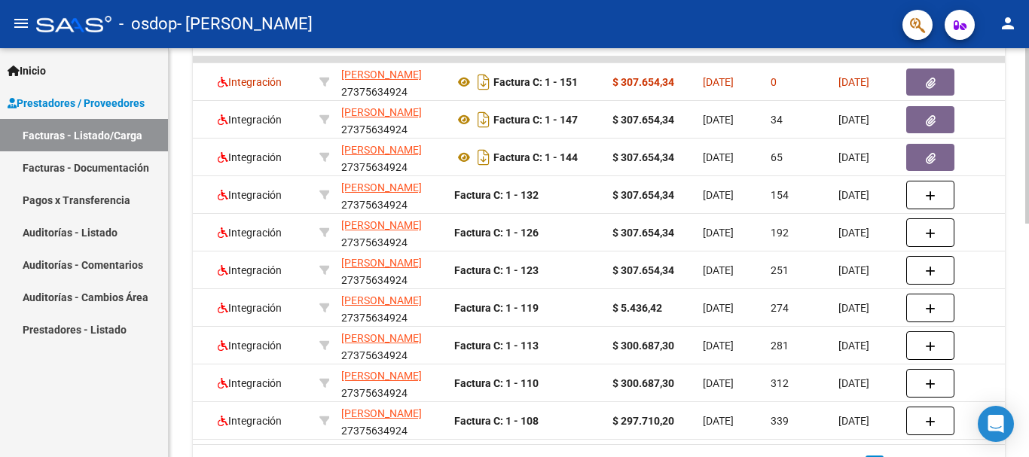
scroll to position [464, 0]
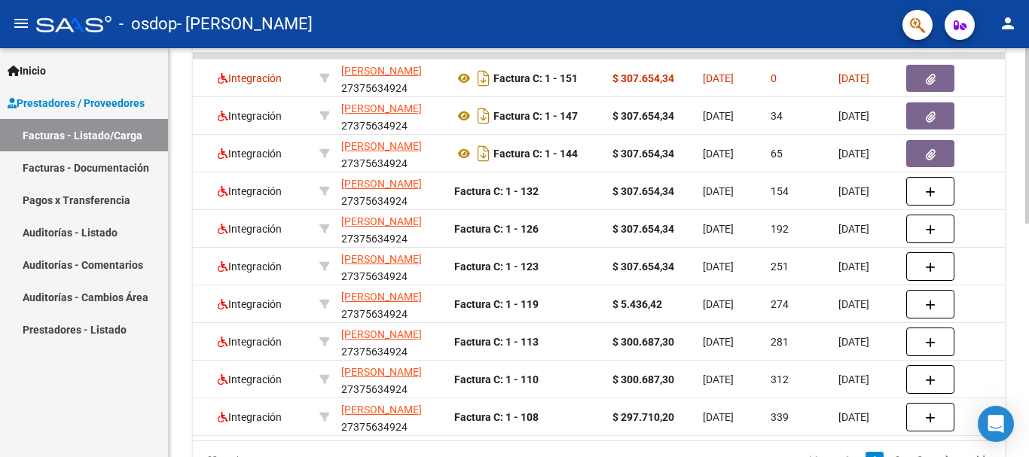
click at [1017, 371] on div at bounding box center [1027, 339] width 4 height 175
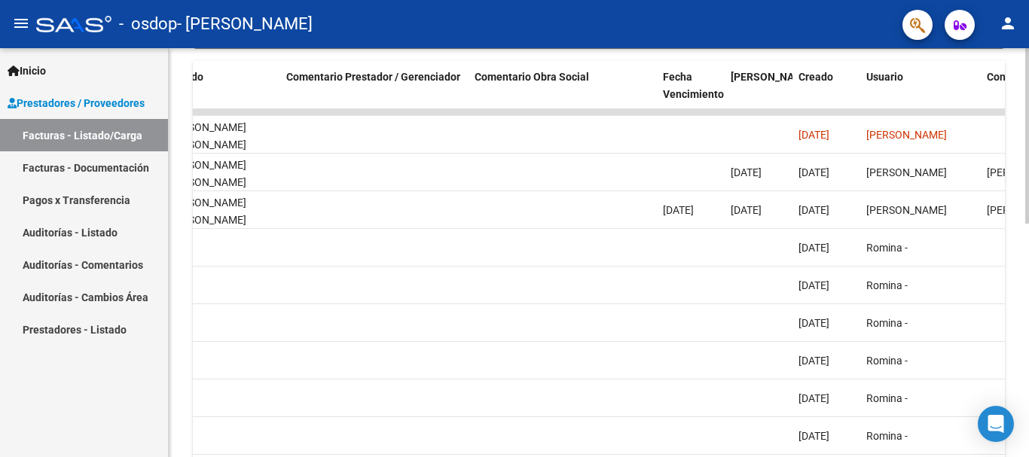
scroll to position [402, 0]
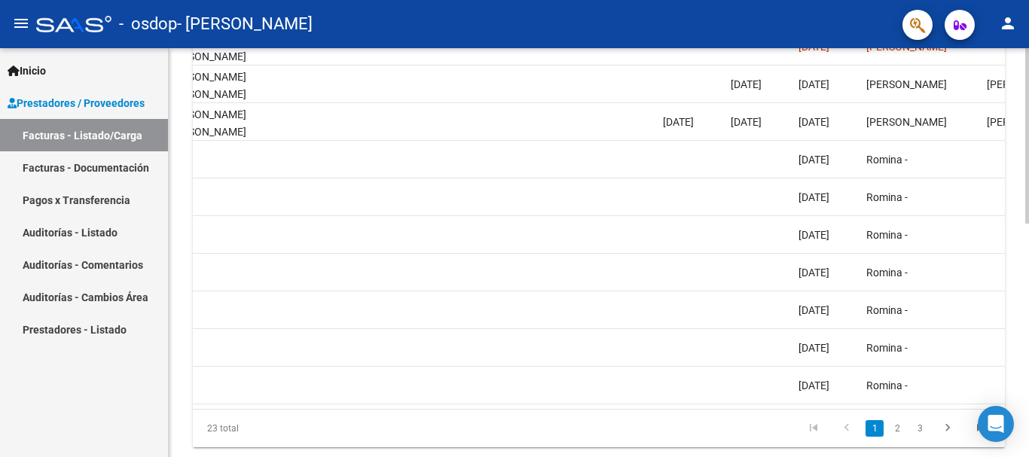
click at [1017, 317] on div at bounding box center [1027, 352] width 4 height 175
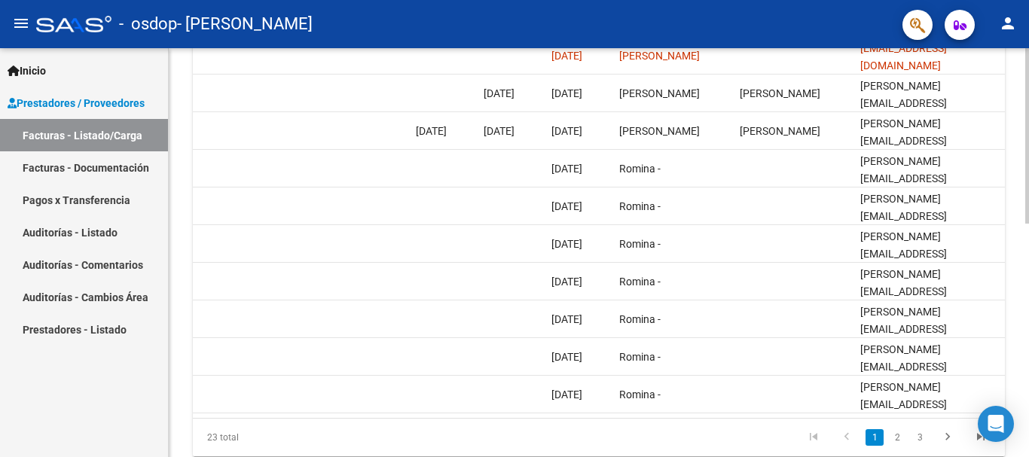
scroll to position [492, 0]
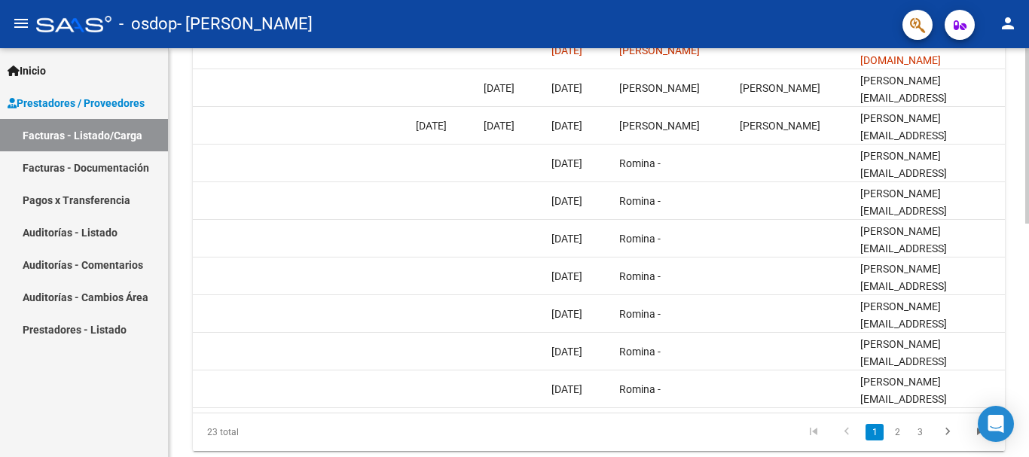
click at [1017, 329] on div at bounding box center [1027, 351] width 4 height 175
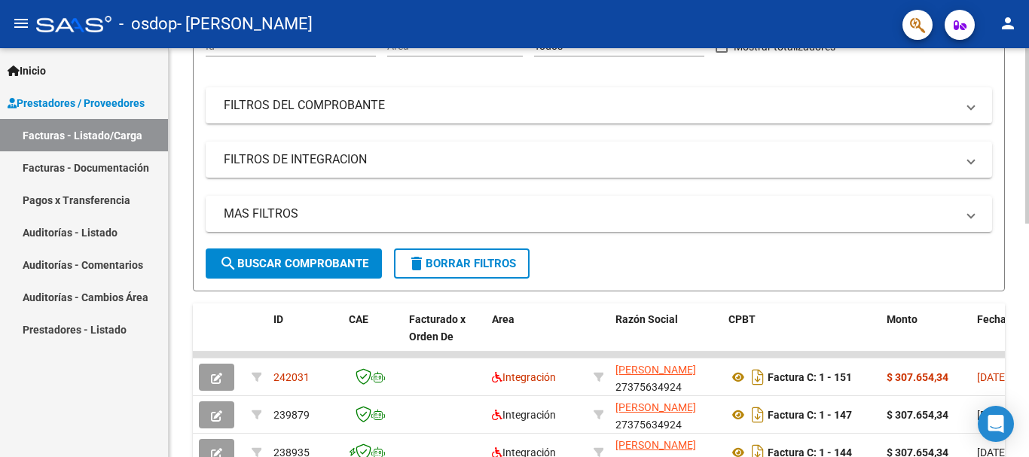
scroll to position [140, 0]
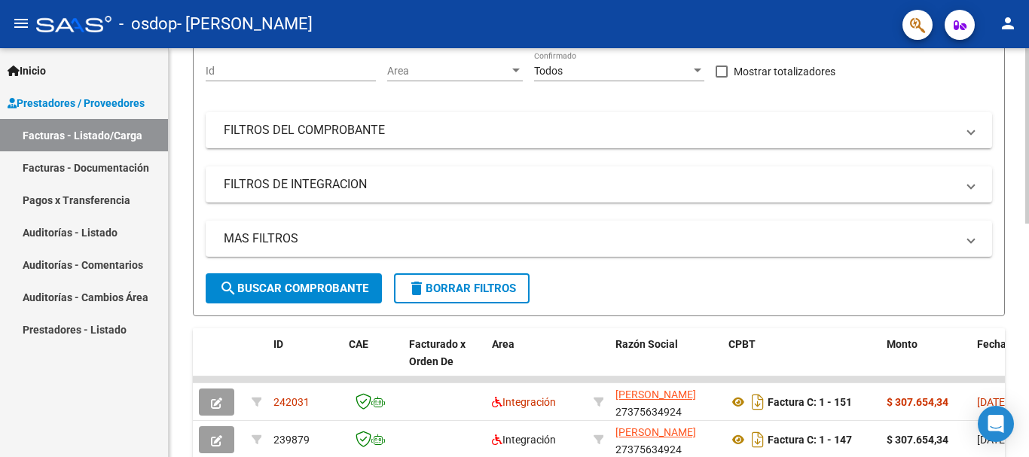
click at [1017, 160] on div at bounding box center [1027, 196] width 4 height 175
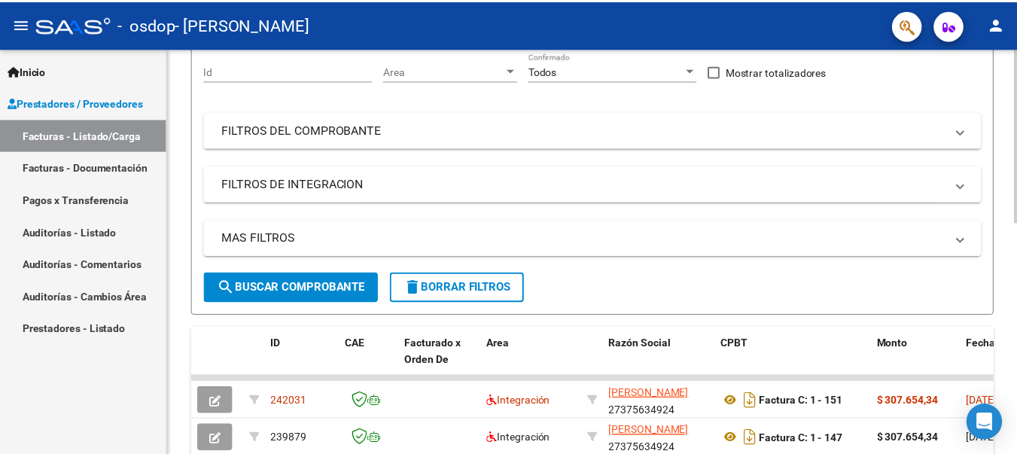
scroll to position [0, 0]
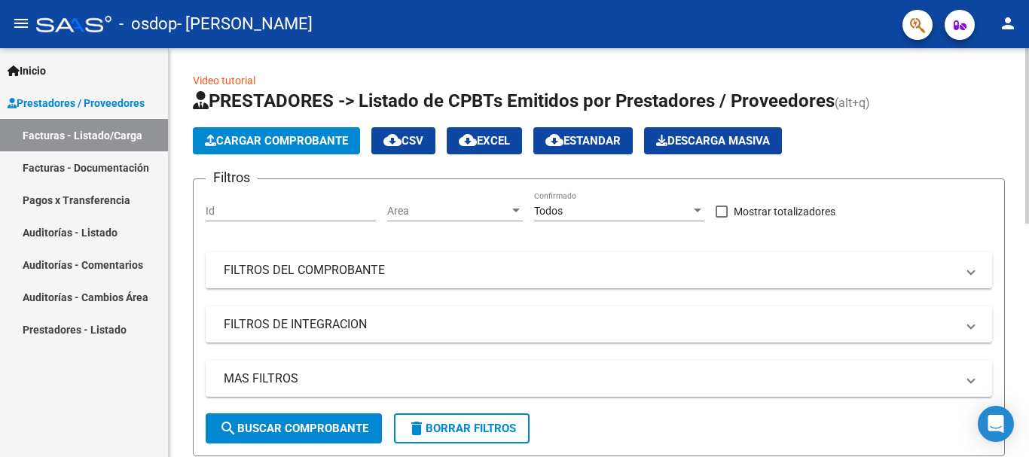
click at [1017, 49] on div at bounding box center [1027, 135] width 4 height 175
click at [1008, 26] on mat-icon "person" at bounding box center [1008, 23] width 18 height 18
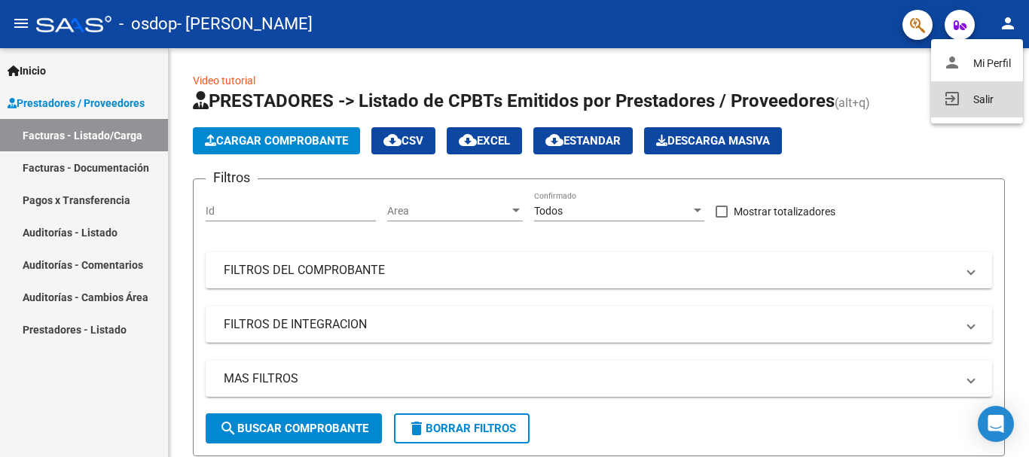
click at [963, 98] on button "exit_to_app Salir" at bounding box center [977, 99] width 92 height 36
